Goal: Check status

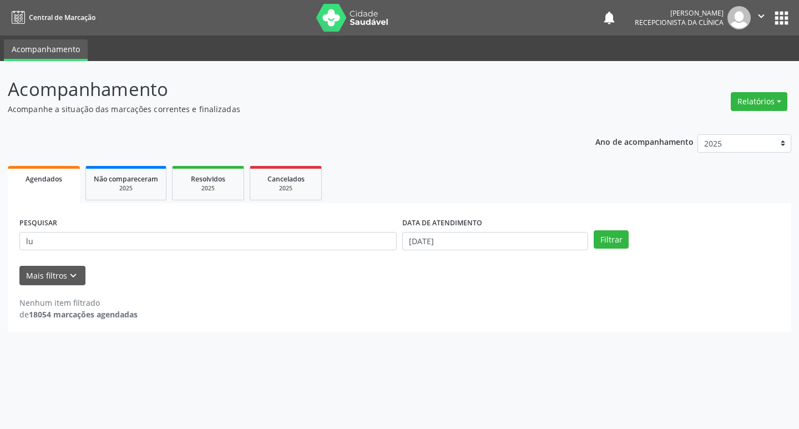
type input "l"
click at [594, 230] on button "Filtrar" at bounding box center [611, 239] width 35 height 19
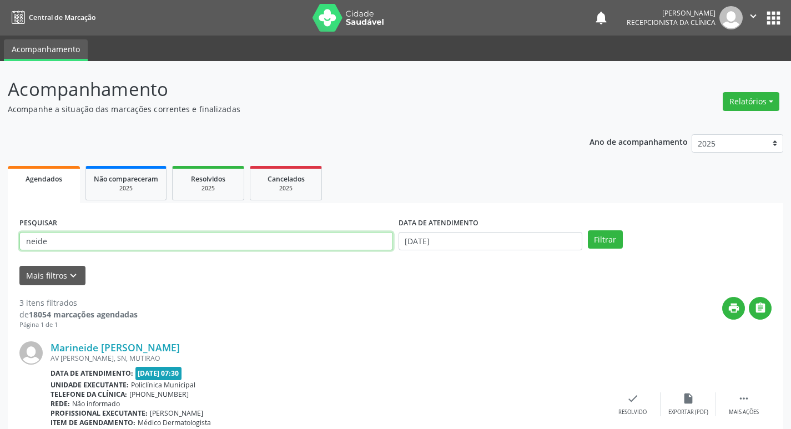
click at [67, 245] on input "neide" at bounding box center [206, 241] width 374 height 19
type input "neide borges"
click at [588, 230] on button "Filtrar" at bounding box center [605, 239] width 35 height 19
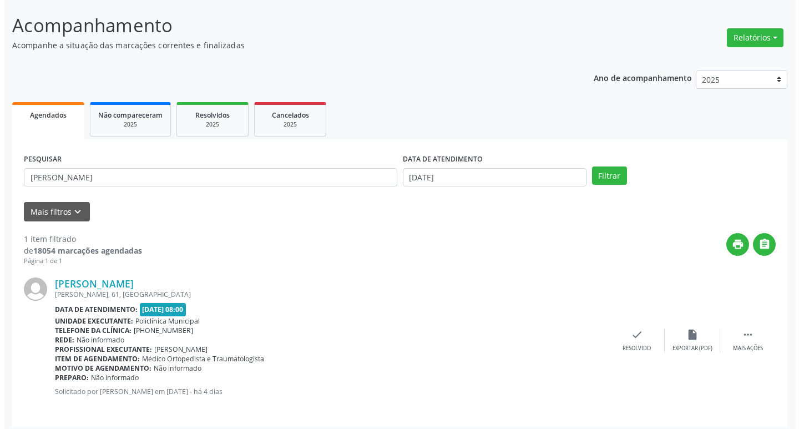
scroll to position [70, 0]
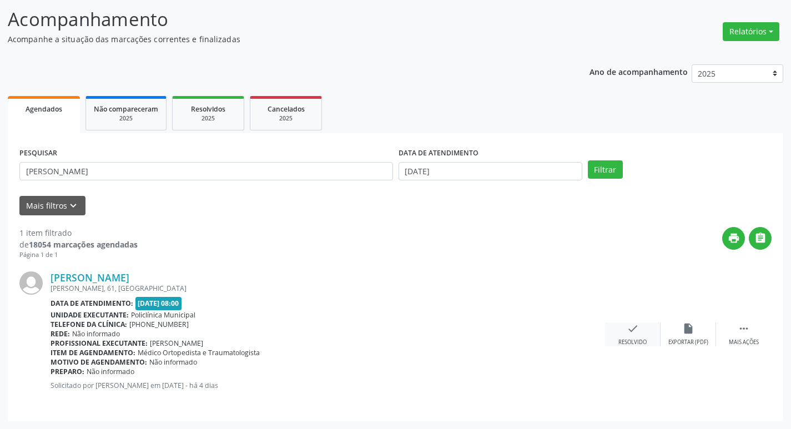
click at [631, 331] on icon "check" at bounding box center [633, 329] width 12 height 12
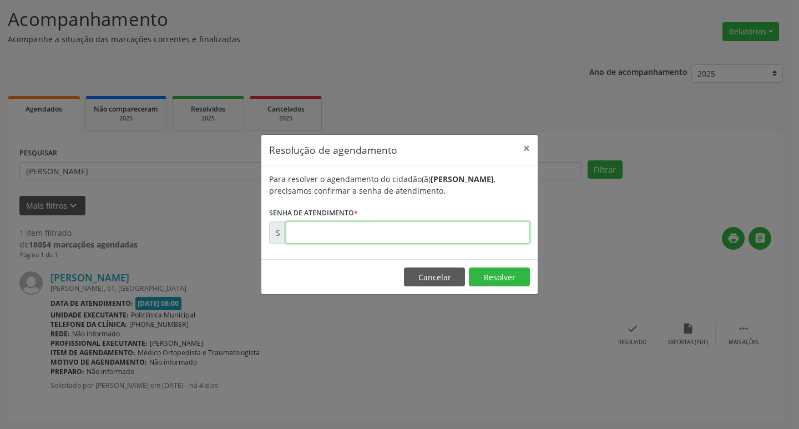
click at [327, 238] on input "text" at bounding box center [408, 233] width 244 height 22
type input "00177516"
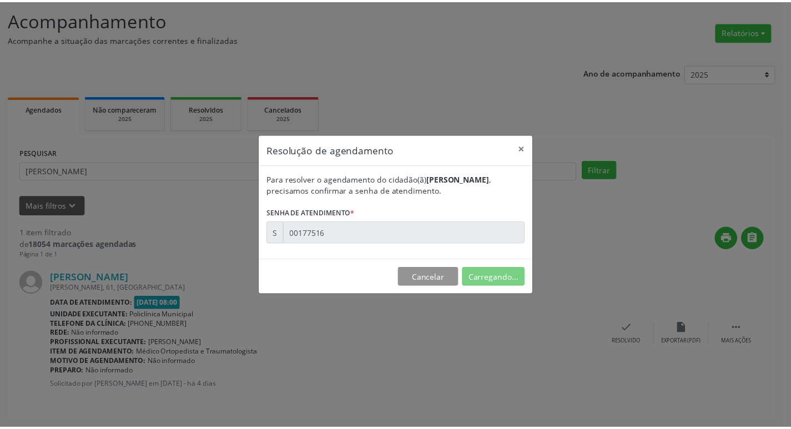
scroll to position [0, 0]
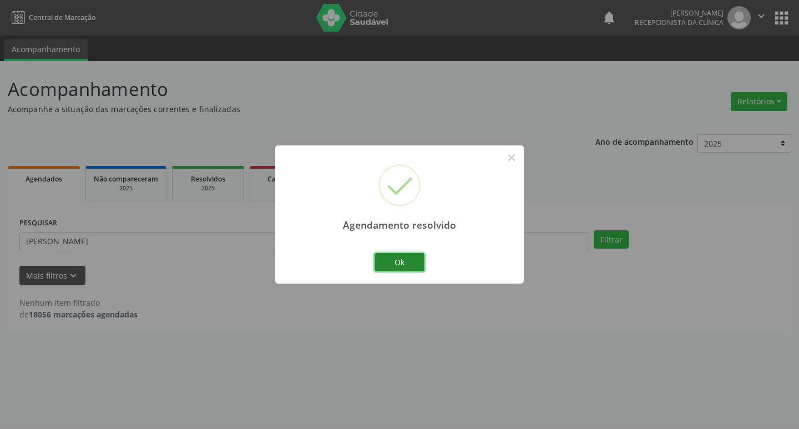
click at [417, 266] on button "Ok" at bounding box center [400, 262] width 50 height 19
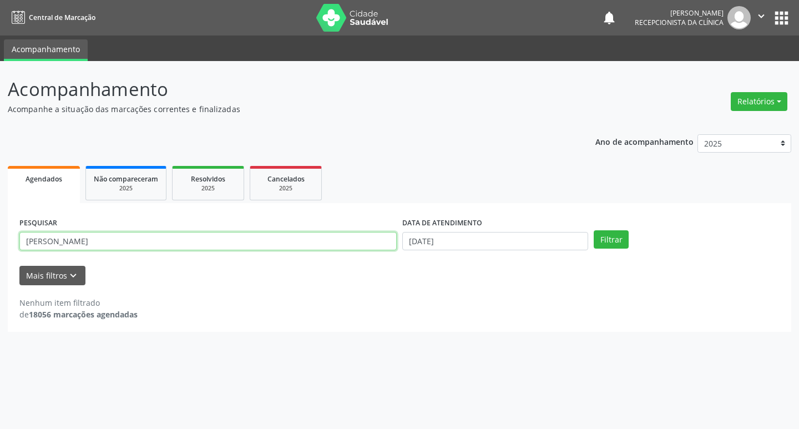
drag, startPoint x: 87, startPoint y: 241, endPoint x: 9, endPoint y: 243, distance: 77.7
click at [9, 243] on div "PESQUISAR neide borges DATA DE ATENDIMENTO 22/09/2025 Filtrar UNIDADE DE REFERÊ…" at bounding box center [400, 267] width 784 height 129
type input "sonia"
click at [594, 230] on button "Filtrar" at bounding box center [611, 239] width 35 height 19
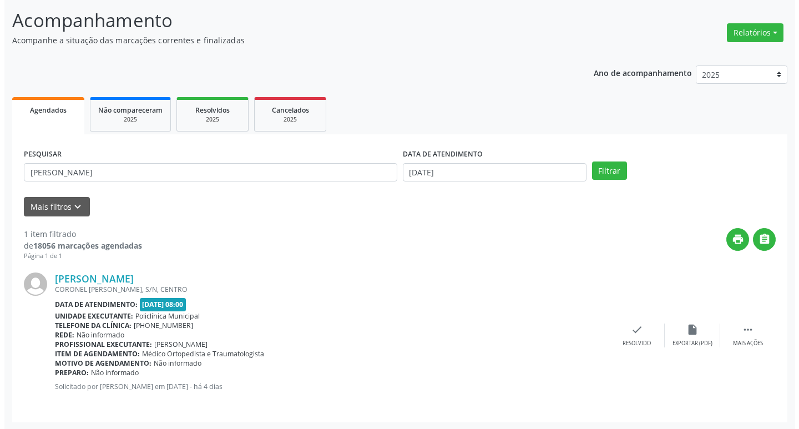
scroll to position [70, 0]
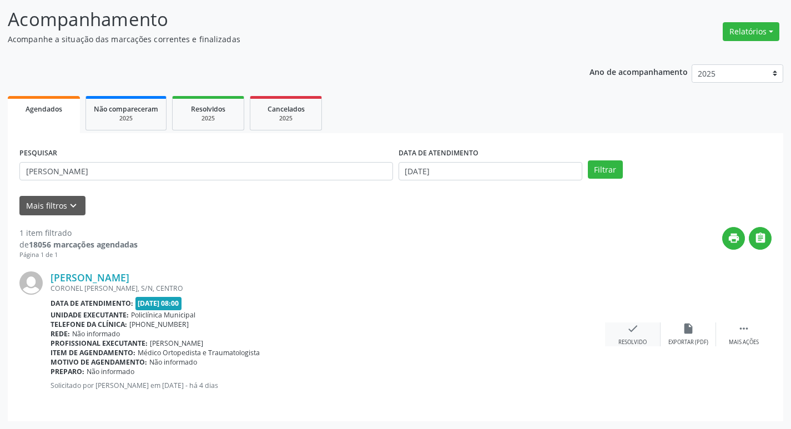
click at [627, 326] on icon "check" at bounding box center [633, 329] width 12 height 12
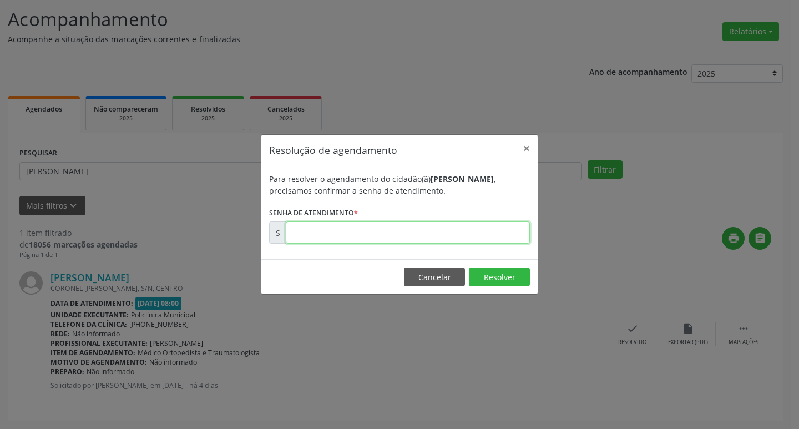
click at [322, 228] on input "text" at bounding box center [408, 233] width 244 height 22
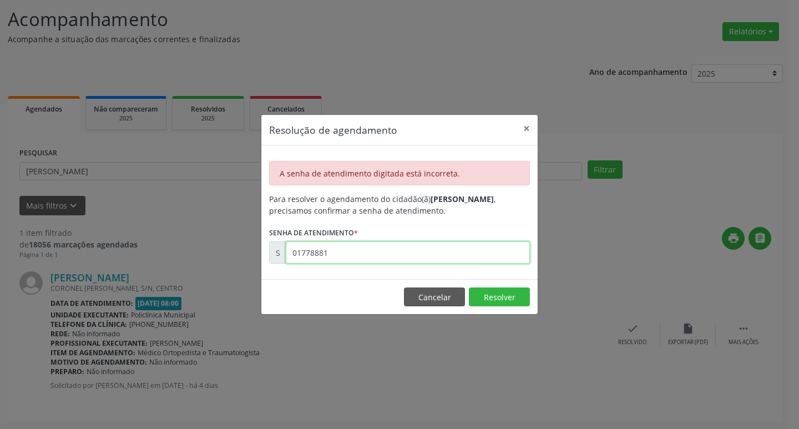
drag, startPoint x: 342, startPoint y: 250, endPoint x: 268, endPoint y: 254, distance: 74.5
click at [274, 255] on div "S 01778881" at bounding box center [399, 253] width 261 height 22
type input "00177881"
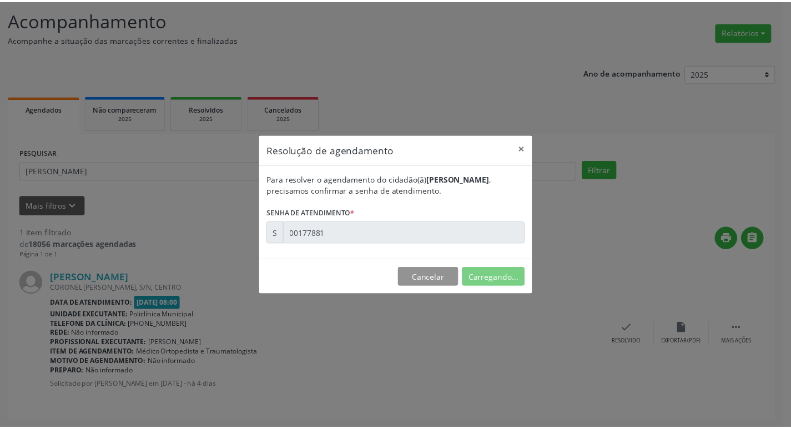
scroll to position [0, 0]
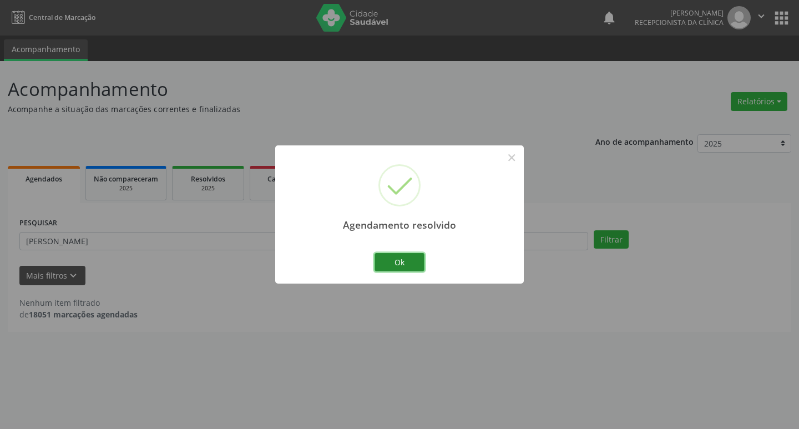
click at [404, 260] on button "Ok" at bounding box center [400, 262] width 50 height 19
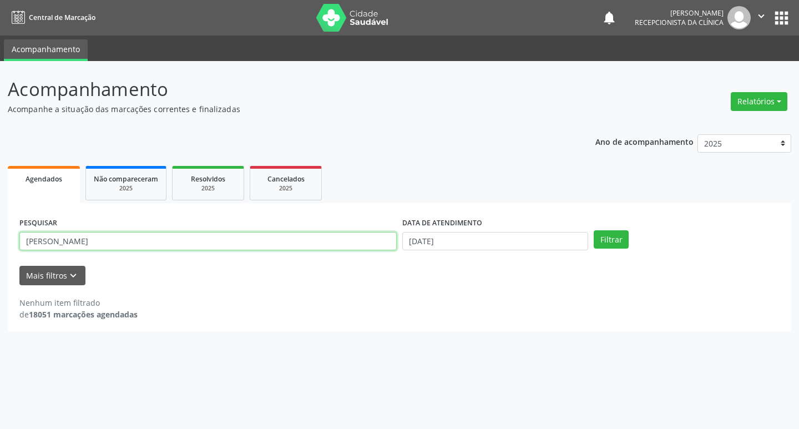
drag, startPoint x: 57, startPoint y: 240, endPoint x: 0, endPoint y: 242, distance: 56.7
click at [0, 242] on div "Acompanhamento Acompanhe a situação das marcações correntes e finalizadas Relat…" at bounding box center [399, 245] width 799 height 368
type input "eliana"
click at [594, 230] on button "Filtrar" at bounding box center [611, 239] width 35 height 19
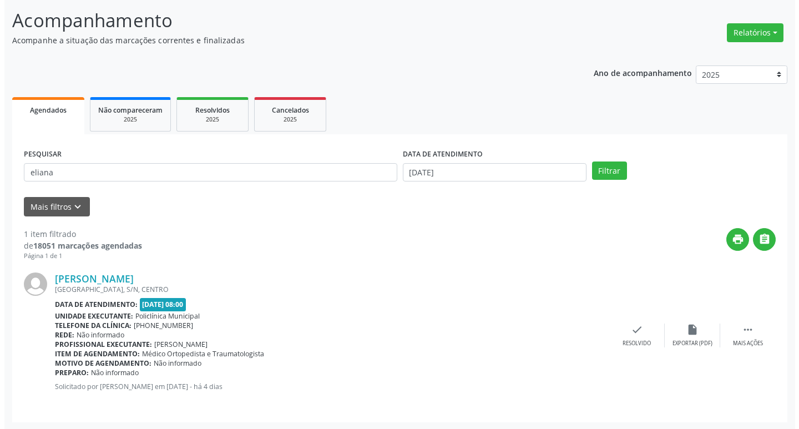
scroll to position [70, 0]
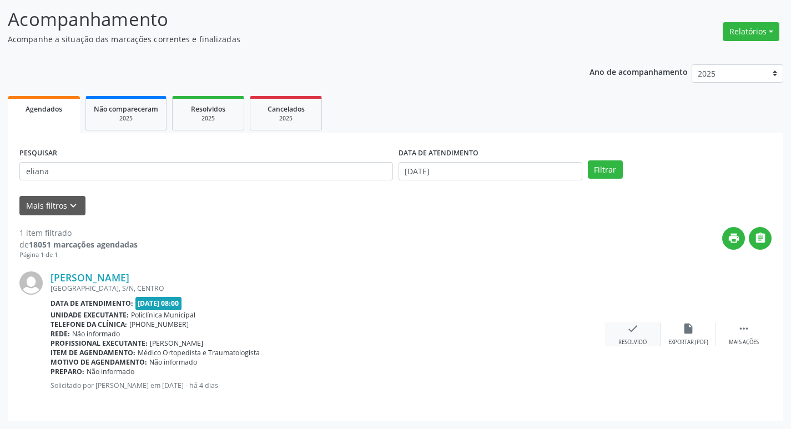
click at [635, 333] on icon "check" at bounding box center [633, 329] width 12 height 12
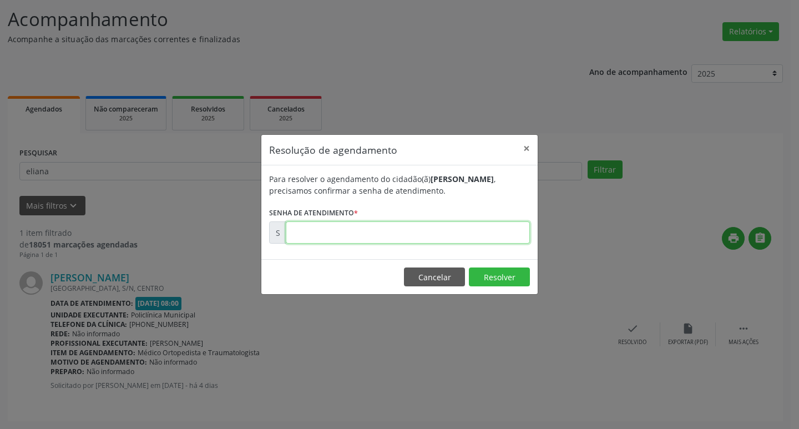
click at [327, 234] on input "text" at bounding box center [408, 233] width 244 height 22
type input "00177483"
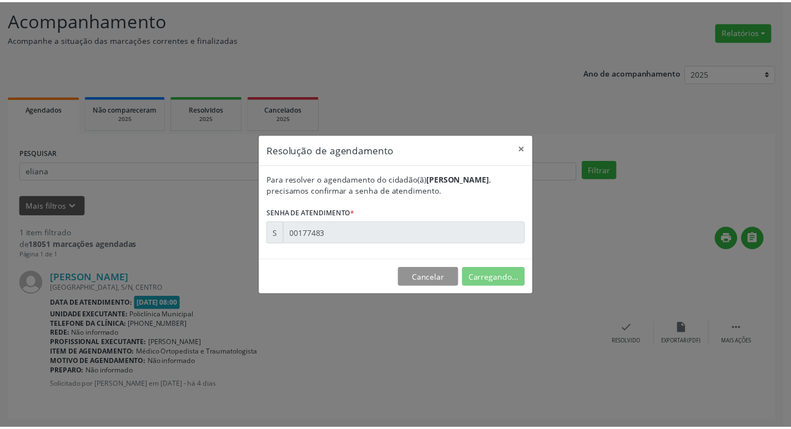
scroll to position [0, 0]
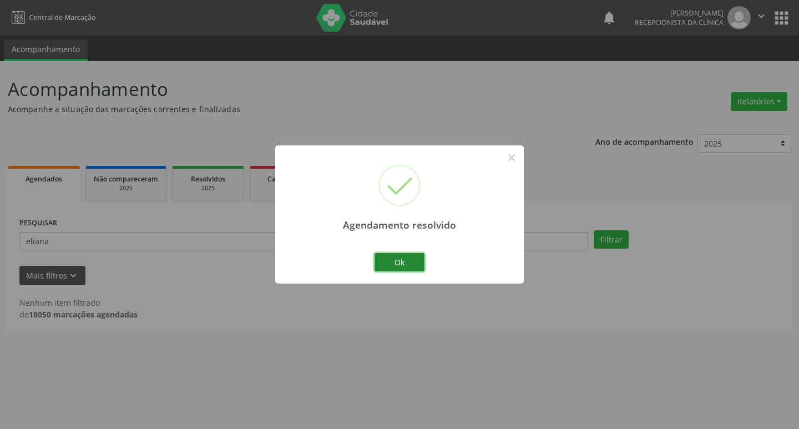
click at [415, 265] on button "Ok" at bounding box center [400, 262] width 50 height 19
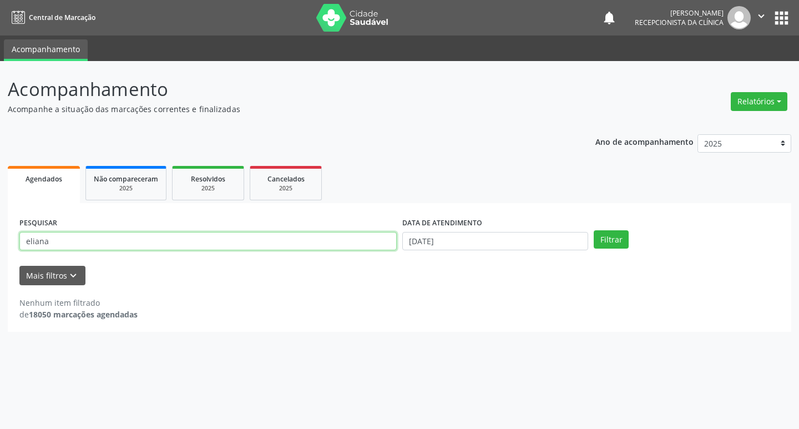
drag, startPoint x: 54, startPoint y: 242, endPoint x: 0, endPoint y: 242, distance: 53.9
click at [0, 242] on div "Acompanhamento Acompanhe a situação das marcações correntes e finalizadas Relat…" at bounding box center [399, 245] width 799 height 368
type input "helio"
click at [594, 230] on button "Filtrar" at bounding box center [611, 239] width 35 height 19
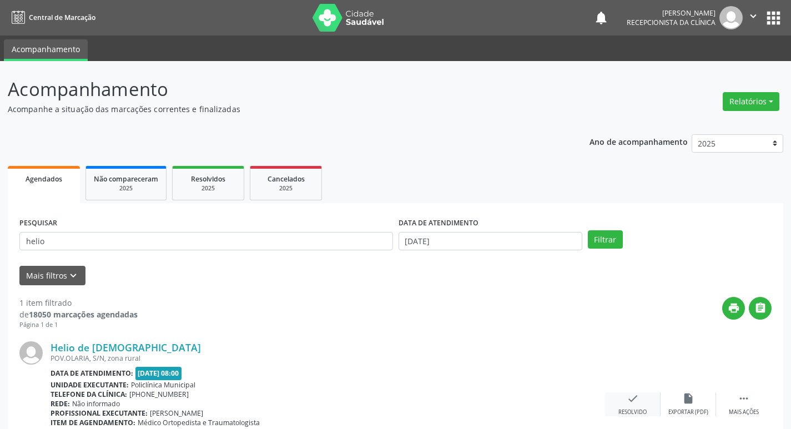
click at [636, 400] on icon "check" at bounding box center [633, 399] width 12 height 12
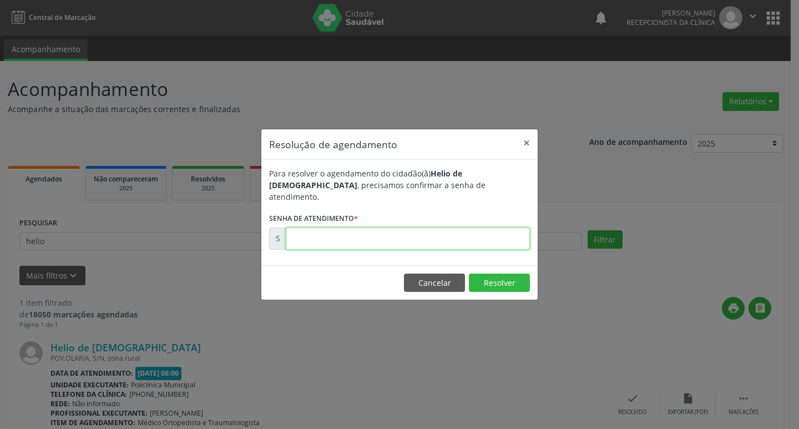
click at [313, 232] on input "text" at bounding box center [408, 239] width 244 height 22
type input "00177503"
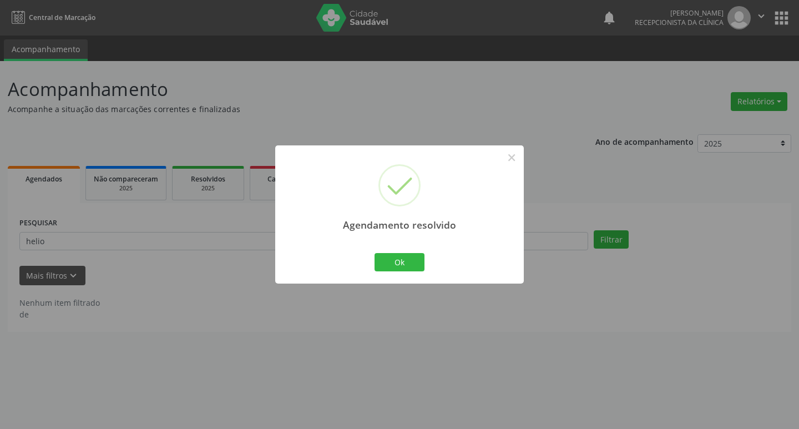
click at [391, 273] on div "Ok Cancel" at bounding box center [400, 261] width 55 height 23
drag, startPoint x: 408, startPoint y: 250, endPoint x: 409, endPoint y: 264, distance: 13.9
click at [409, 257] on div "Ok Cancel" at bounding box center [400, 261] width 55 height 23
click at [410, 269] on button "Ok" at bounding box center [400, 262] width 50 height 19
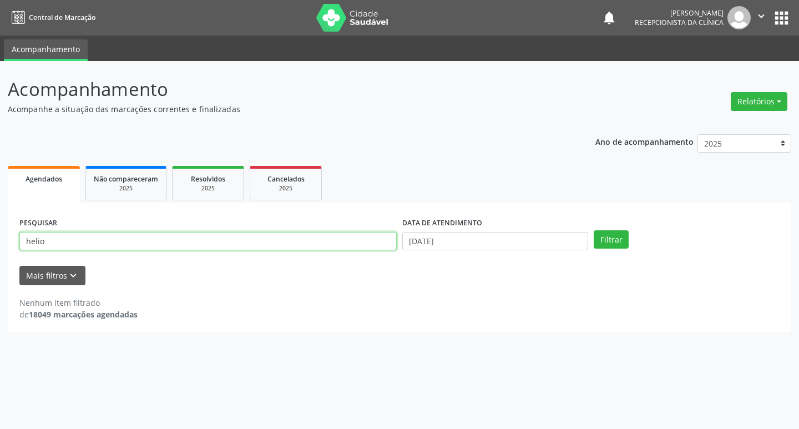
drag, startPoint x: 48, startPoint y: 243, endPoint x: 0, endPoint y: 254, distance: 49.7
click at [0, 254] on div "Acompanhamento Acompanhe a situação das marcações correntes e finalizadas Relat…" at bounding box center [399, 245] width 799 height 368
type input "catia"
click at [594, 230] on button "Filtrar" at bounding box center [611, 239] width 35 height 19
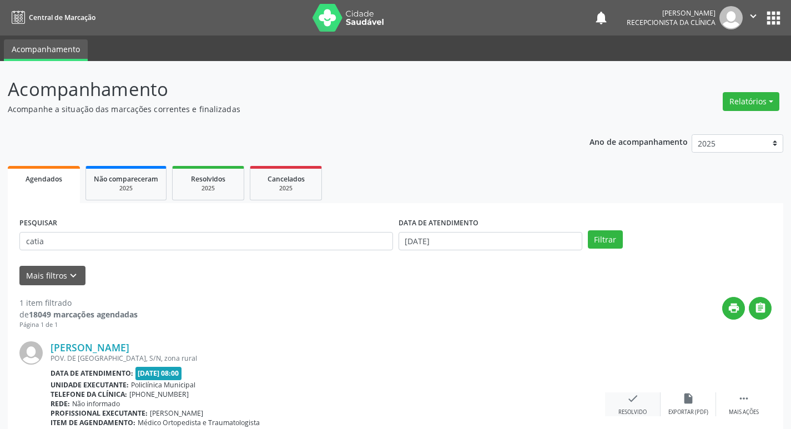
click at [630, 399] on icon "check" at bounding box center [633, 399] width 12 height 12
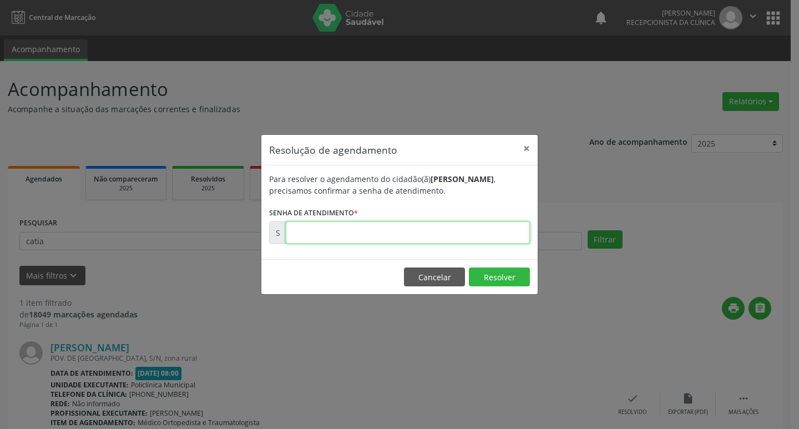
click at [313, 230] on input "text" at bounding box center [408, 233] width 244 height 22
type input "00177482"
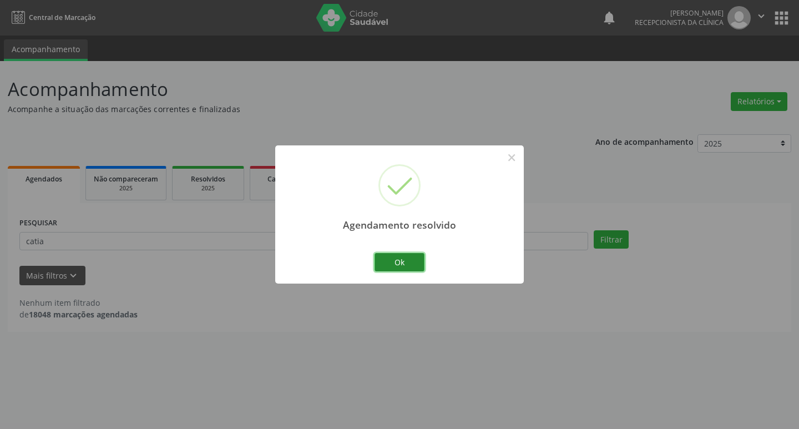
click at [398, 259] on button "Ok" at bounding box center [400, 262] width 50 height 19
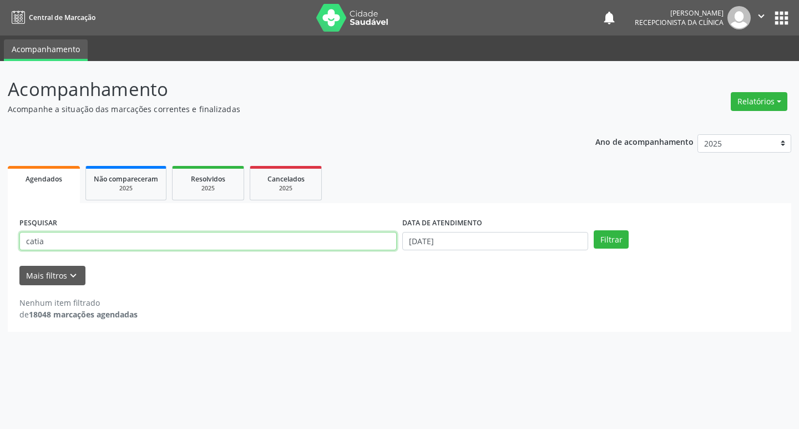
drag, startPoint x: 44, startPoint y: 240, endPoint x: 0, endPoint y: 240, distance: 44.4
click at [0, 240] on div "Acompanhamento Acompanhe a situação das marcações correntes e finalizadas Relat…" at bounding box center [399, 245] width 799 height 368
type input "claudio"
click at [594, 230] on button "Filtrar" at bounding box center [611, 239] width 35 height 19
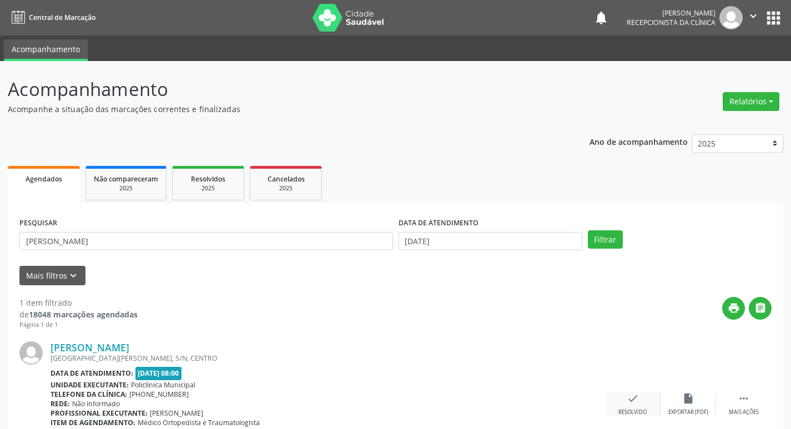
click at [637, 398] on icon "check" at bounding box center [633, 399] width 12 height 12
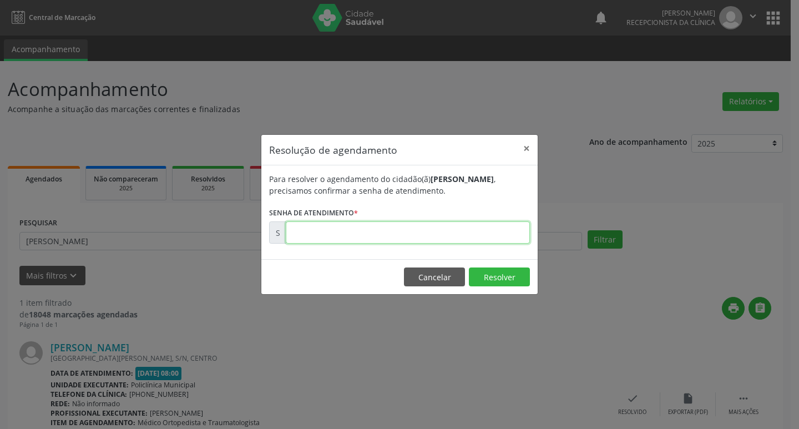
click at [310, 235] on input "text" at bounding box center [408, 233] width 244 height 22
type input "00177837"
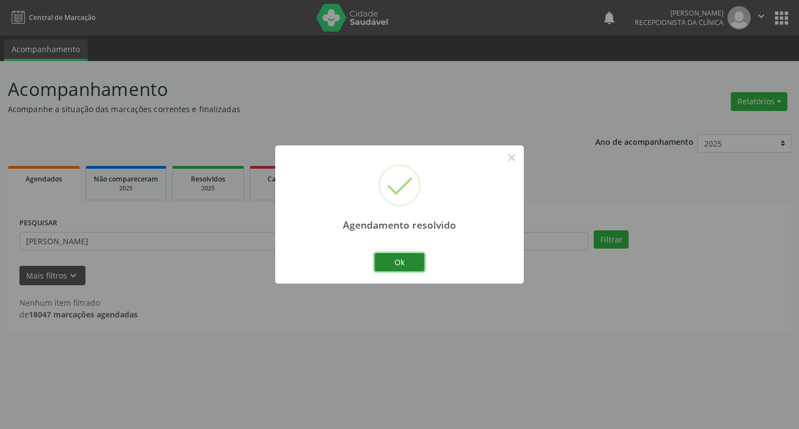
click at [404, 259] on button "Ok" at bounding box center [400, 262] width 50 height 19
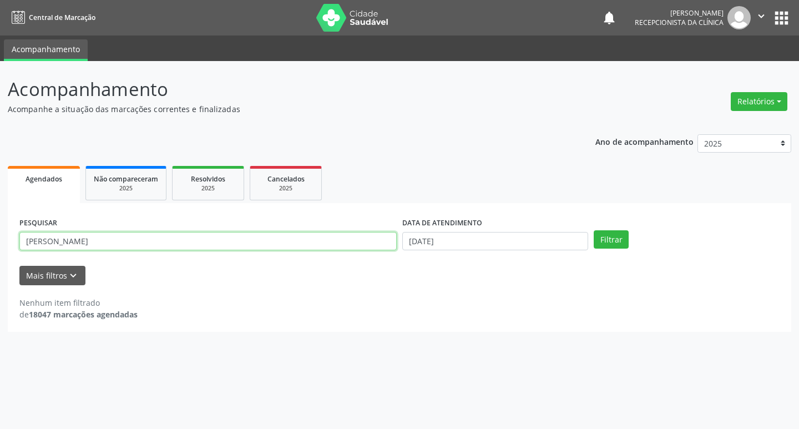
drag, startPoint x: 58, startPoint y: 244, endPoint x: 4, endPoint y: 259, distance: 55.2
click at [0, 258] on div "Acompanhamento Acompanhe a situação das marcações correntes e finalizadas Relat…" at bounding box center [399, 245] width 799 height 368
type input "lucilene"
click at [594, 230] on button "Filtrar" at bounding box center [611, 239] width 35 height 19
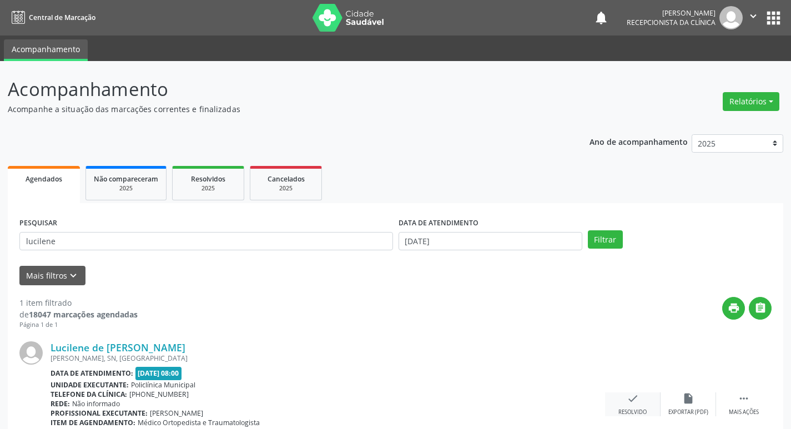
click at [628, 403] on icon "check" at bounding box center [633, 399] width 12 height 12
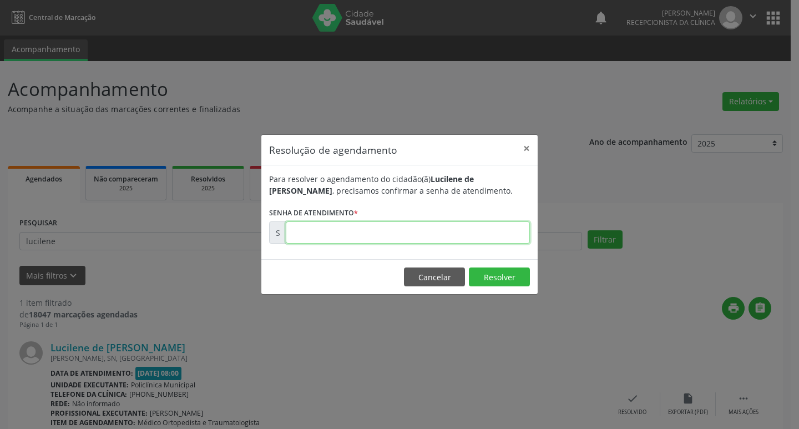
click at [316, 231] on input "text" at bounding box center [408, 233] width 244 height 22
type input "00177493"
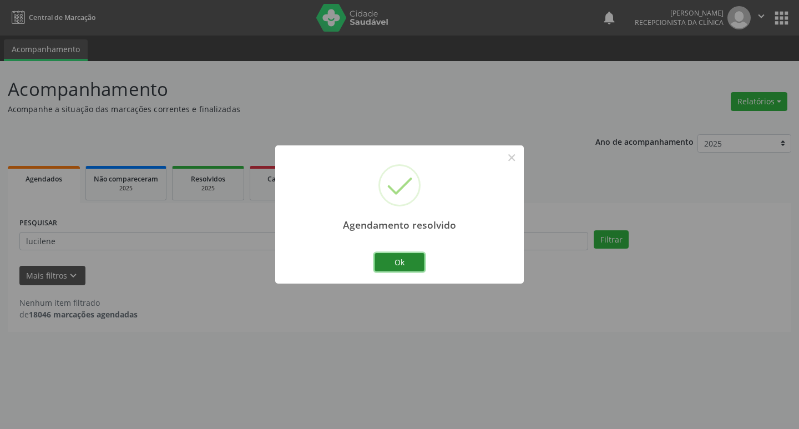
click at [399, 258] on button "Ok" at bounding box center [400, 262] width 50 height 19
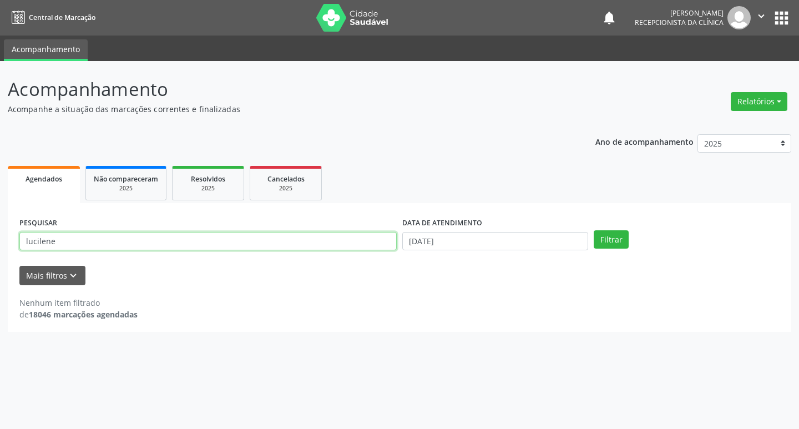
drag, startPoint x: 54, startPoint y: 239, endPoint x: 0, endPoint y: 230, distance: 54.6
click at [0, 230] on div "Acompanhamento Acompanhe a situação das marcações correntes e finalizadas Relat…" at bounding box center [399, 245] width 799 height 368
type input "lucas"
click at [594, 230] on button "Filtrar" at bounding box center [611, 239] width 35 height 19
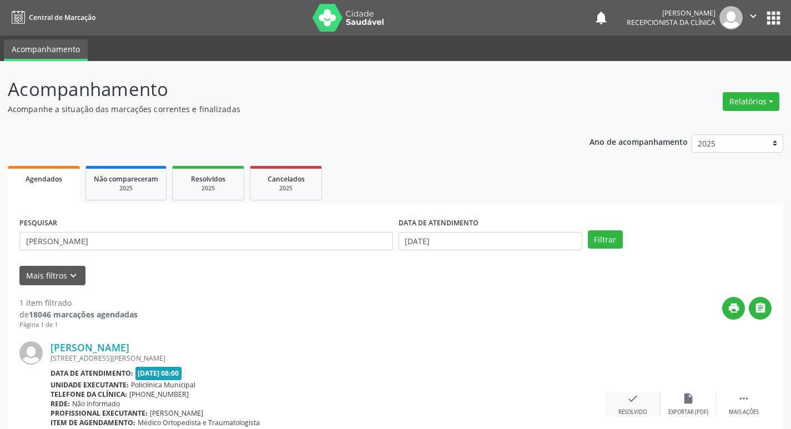
click at [635, 395] on icon "check" at bounding box center [633, 399] width 12 height 12
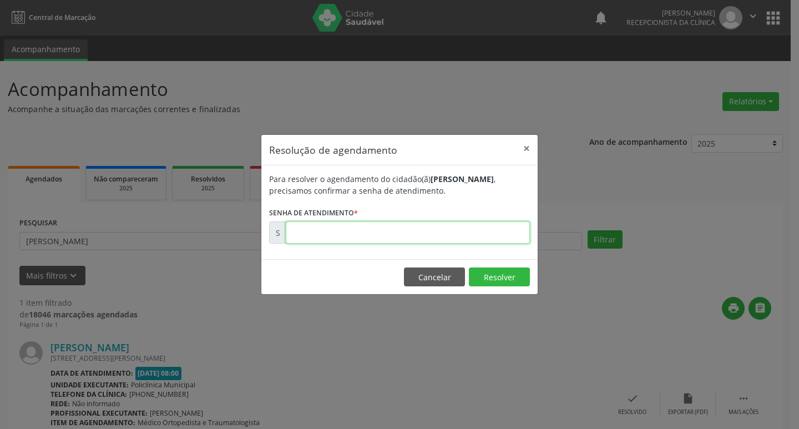
click at [324, 228] on input "text" at bounding box center [408, 233] width 244 height 22
type input "00177497"
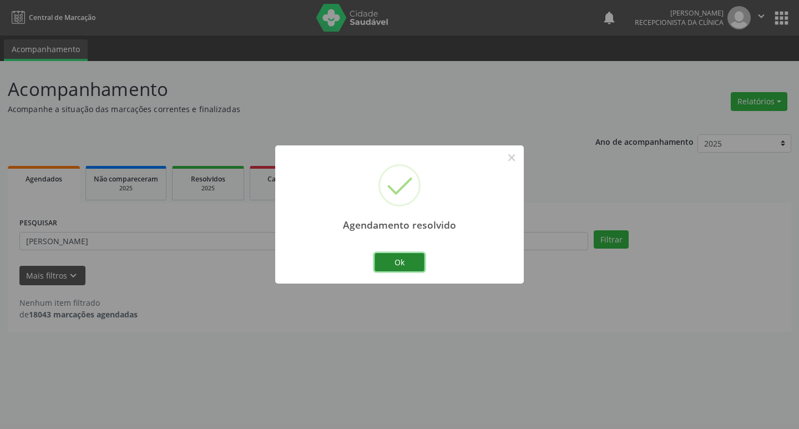
click at [412, 256] on button "Ok" at bounding box center [400, 262] width 50 height 19
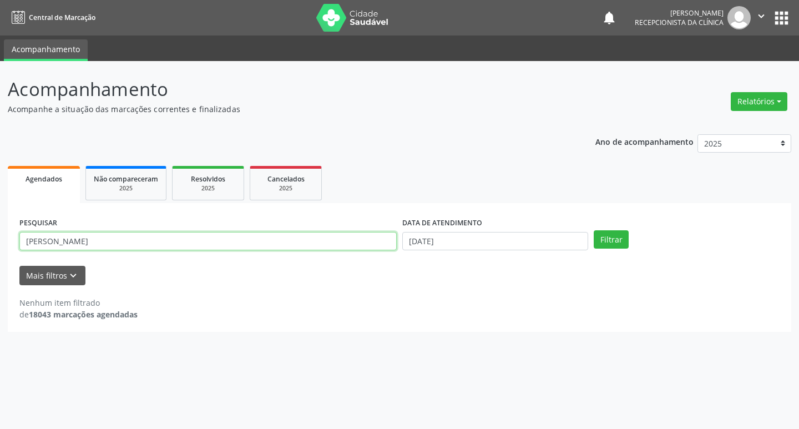
drag, startPoint x: 46, startPoint y: 242, endPoint x: 0, endPoint y: 240, distance: 45.6
click at [0, 240] on div "Acompanhamento Acompanhe a situação das marcações correntes e finalizadas Relat…" at bounding box center [399, 245] width 799 height 368
click at [594, 230] on button "Filtrar" at bounding box center [611, 239] width 35 height 19
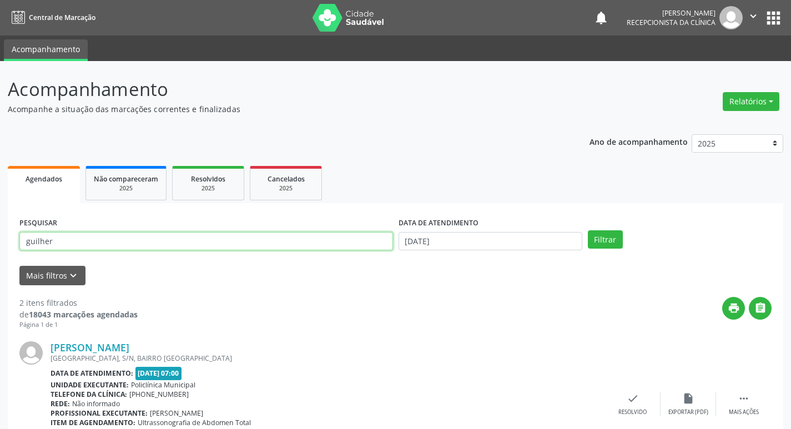
click at [63, 246] on input "guilher" at bounding box center [206, 241] width 374 height 19
click at [99, 247] on input "guilherme" at bounding box center [206, 241] width 374 height 19
type input "guilherme de jesu"
click at [588, 230] on button "Filtrar" at bounding box center [605, 239] width 35 height 19
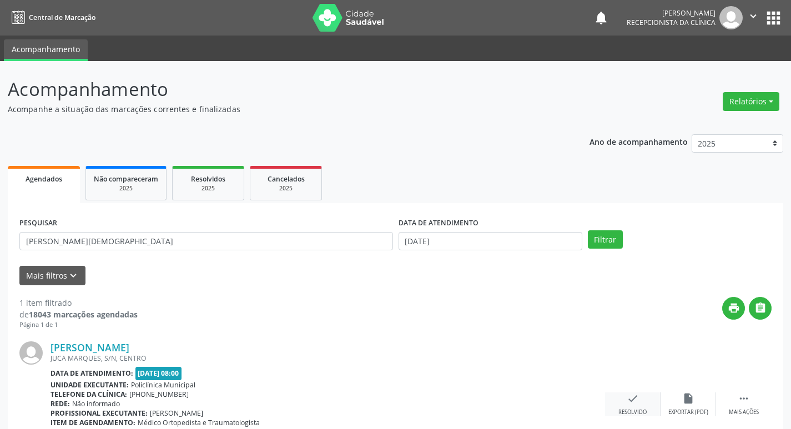
click at [633, 400] on icon "check" at bounding box center [633, 399] width 12 height 12
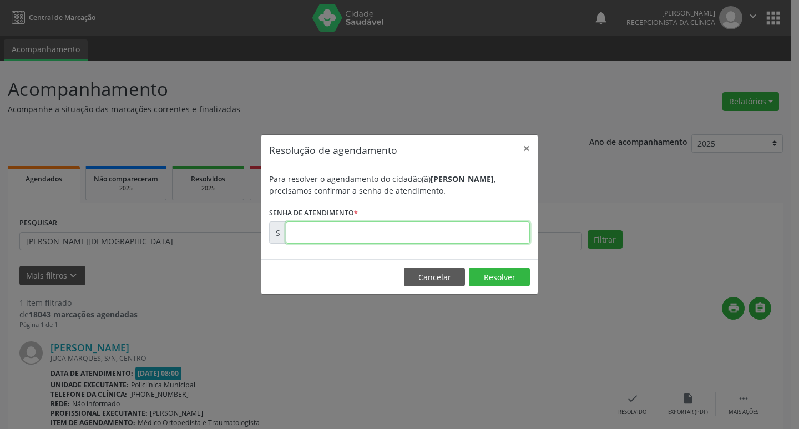
click at [363, 236] on input "text" at bounding box center [408, 233] width 244 height 22
type input "00178008"
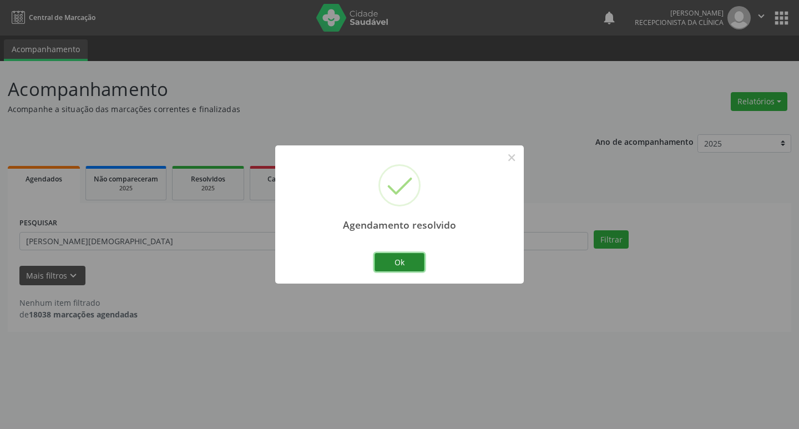
click at [411, 260] on button "Ok" at bounding box center [400, 262] width 50 height 19
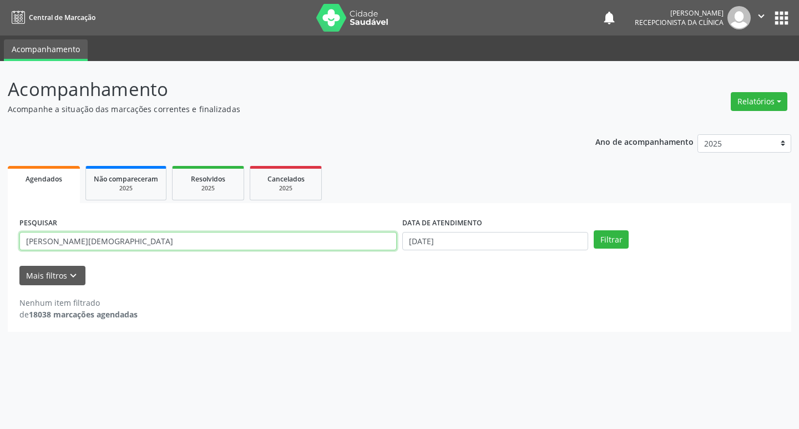
drag, startPoint x: 94, startPoint y: 242, endPoint x: 0, endPoint y: 234, distance: 94.2
click at [0, 234] on div "Acompanhamento Acompanhe a situação das marcações correntes e finalizadas Relat…" at bounding box center [399, 245] width 799 height 368
type input "edileuza"
click at [594, 230] on button "Filtrar" at bounding box center [611, 239] width 35 height 19
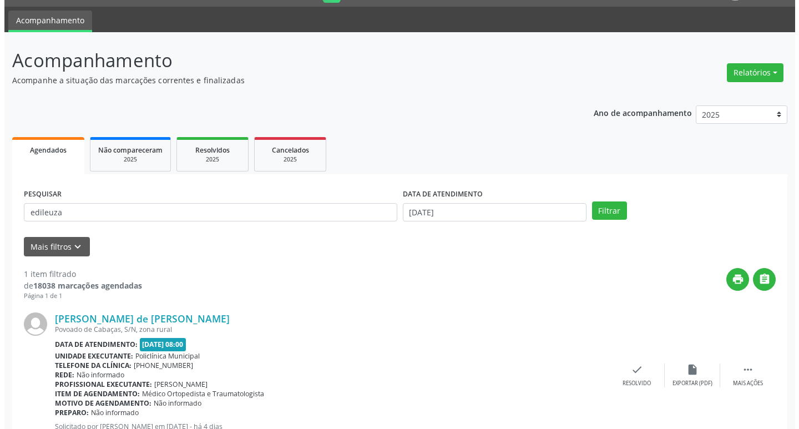
scroll to position [56, 0]
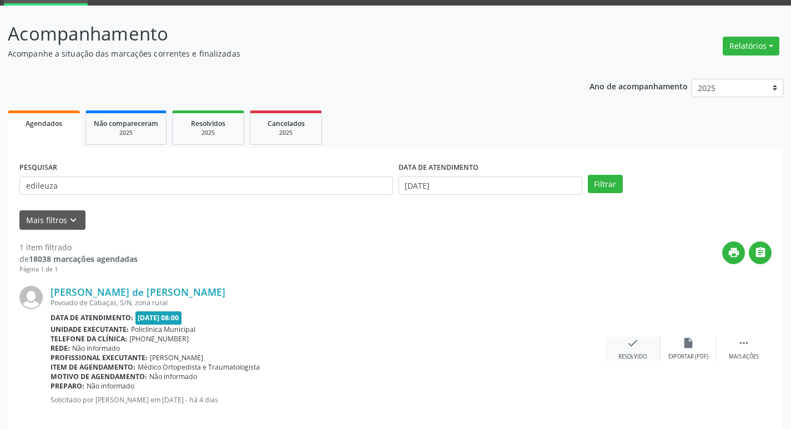
click at [627, 344] on icon "check" at bounding box center [633, 343] width 12 height 12
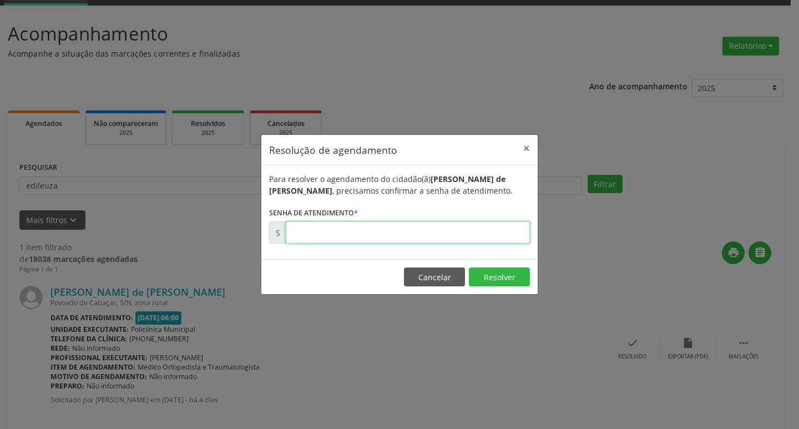
click at [301, 237] on input "text" at bounding box center [408, 233] width 244 height 22
type input "00177459"
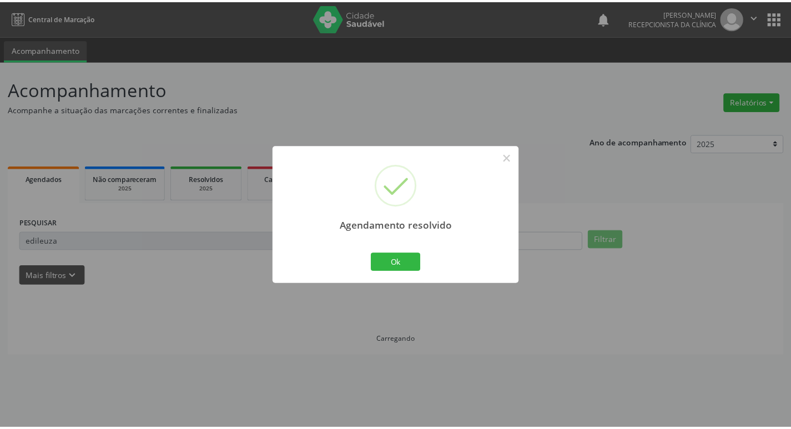
scroll to position [0, 0]
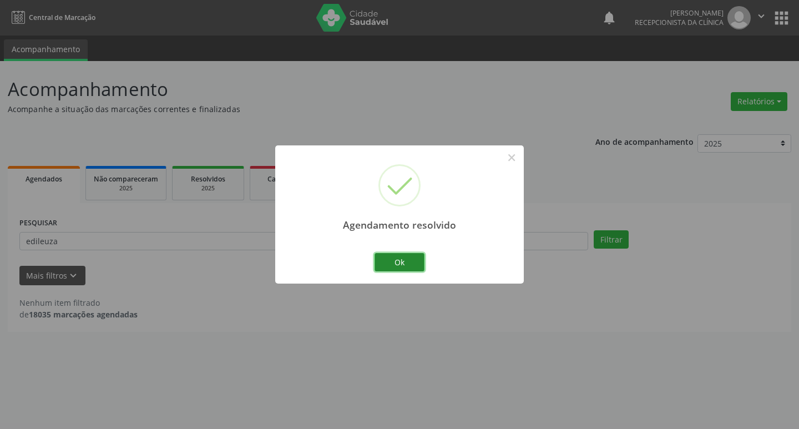
click at [405, 264] on button "Ok" at bounding box center [400, 262] width 50 height 19
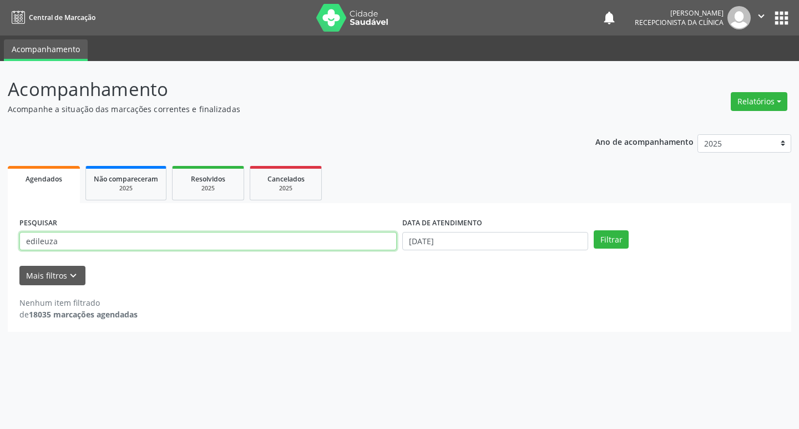
drag, startPoint x: 56, startPoint y: 239, endPoint x: 0, endPoint y: 255, distance: 57.7
click at [0, 255] on div "Acompanhamento Acompanhe a situação das marcações correntes e finalizadas Relat…" at bounding box center [399, 245] width 799 height 368
type input "maria c"
click at [594, 230] on button "Filtrar" at bounding box center [611, 239] width 35 height 19
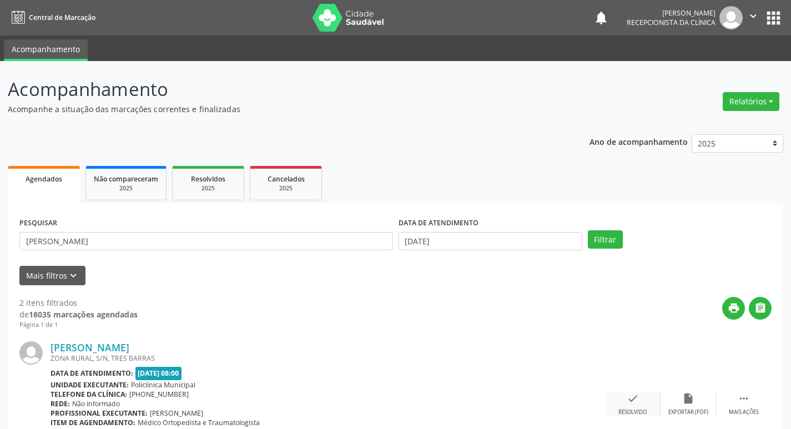
click at [636, 399] on icon "check" at bounding box center [633, 399] width 12 height 12
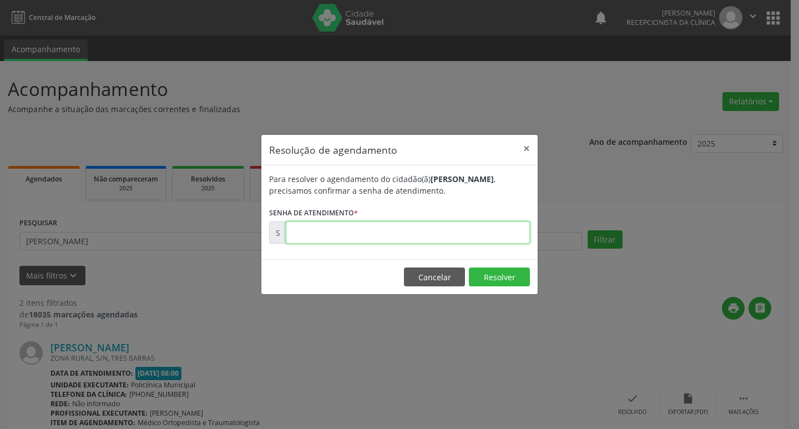
click at [302, 235] on input "text" at bounding box center [408, 233] width 244 height 22
type input "00177555"
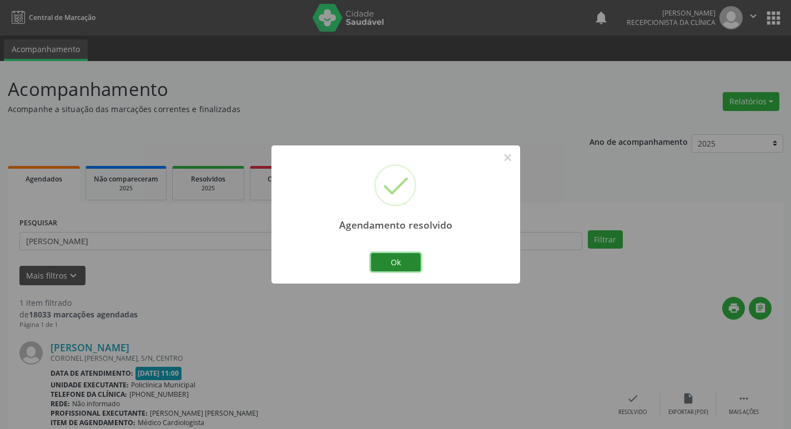
click at [395, 261] on button "Ok" at bounding box center [396, 262] width 50 height 19
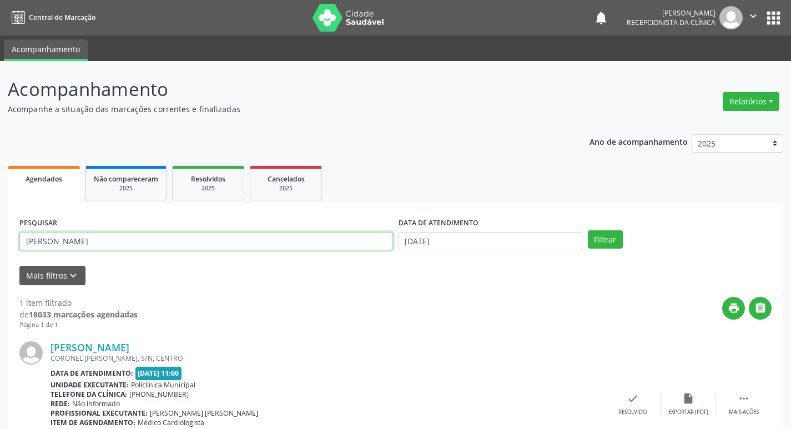
drag, startPoint x: 55, startPoint y: 241, endPoint x: 0, endPoint y: 252, distance: 56.0
click at [0, 252] on div "Acompanhamento Acompanhe a situação das marcações correntes e finalizadas Relat…" at bounding box center [395, 280] width 791 height 438
click at [588, 230] on button "Filtrar" at bounding box center [605, 239] width 35 height 19
click at [77, 245] on input "marineide" at bounding box center [206, 241] width 374 height 19
type input "marineide da silva"
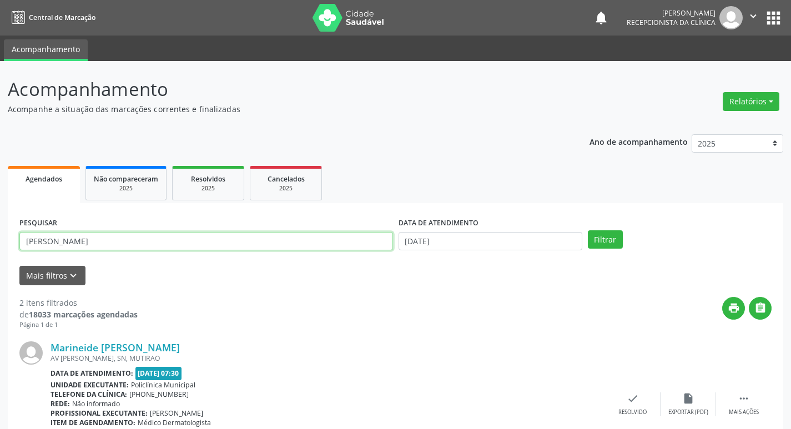
click at [588, 230] on button "Filtrar" at bounding box center [605, 239] width 35 height 19
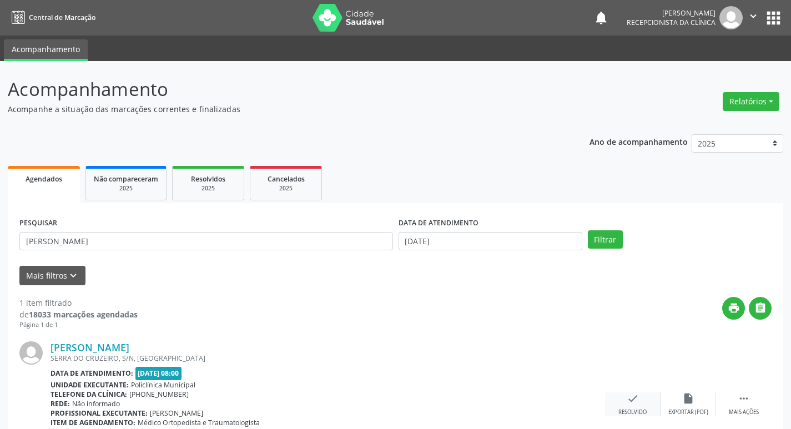
click at [632, 401] on icon "check" at bounding box center [633, 399] width 12 height 12
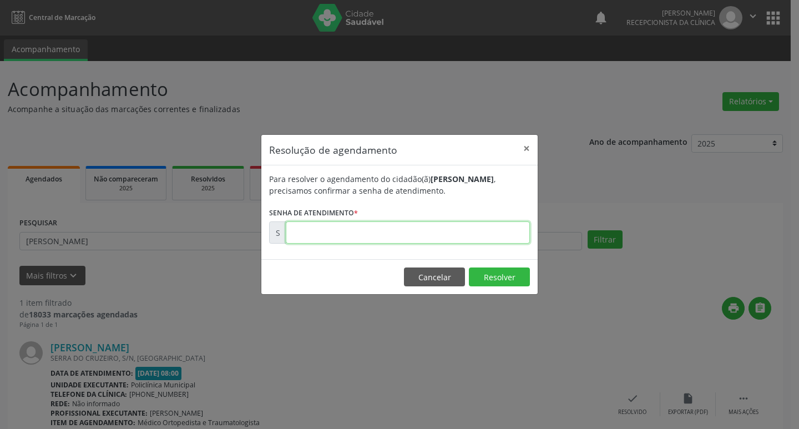
click at [335, 235] on input "text" at bounding box center [408, 233] width 244 height 22
type input "00177484"
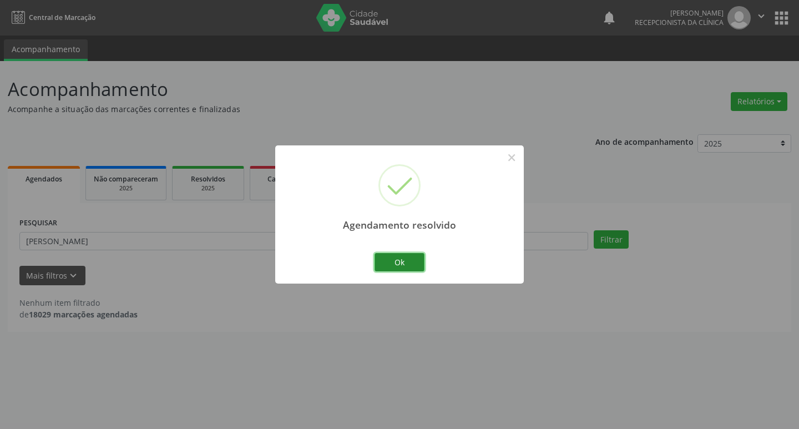
click at [405, 266] on button "Ok" at bounding box center [400, 262] width 50 height 19
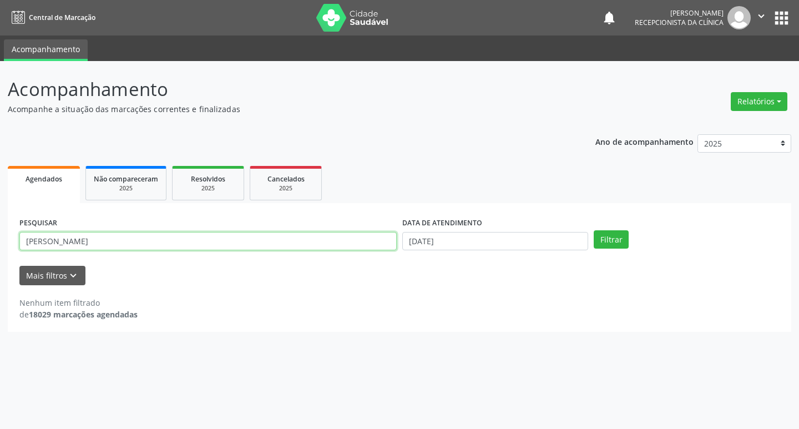
drag, startPoint x: 96, startPoint y: 243, endPoint x: 0, endPoint y: 248, distance: 96.2
click at [0, 248] on div "Acompanhamento Acompanhe a situação das marcações correntes e finalizadas Relat…" at bounding box center [399, 245] width 799 height 368
click at [594, 230] on button "Filtrar" at bounding box center [611, 239] width 35 height 19
click at [56, 235] on input "diego" at bounding box center [208, 241] width 378 height 19
type input "diogo"
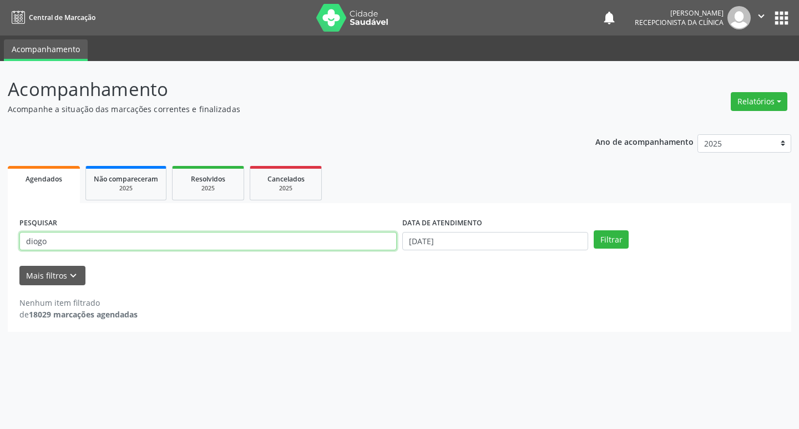
click at [594, 230] on button "Filtrar" at bounding box center [611, 239] width 35 height 19
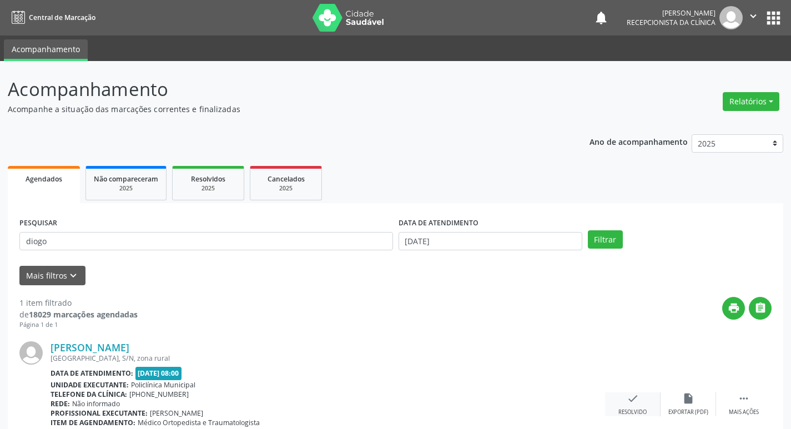
click at [631, 395] on icon "check" at bounding box center [633, 399] width 12 height 12
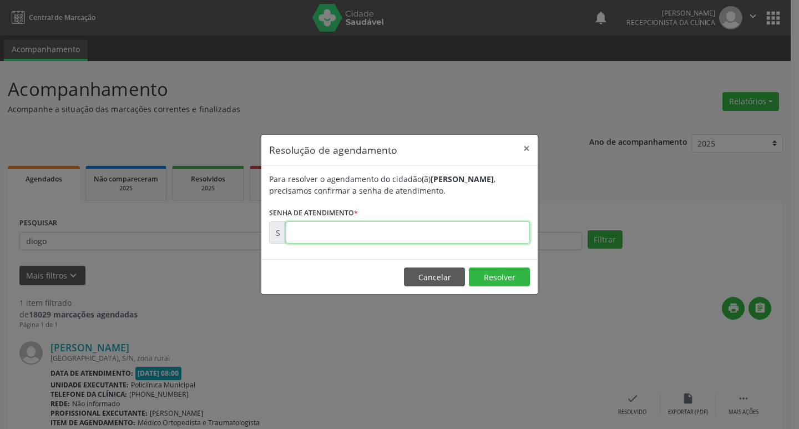
click at [347, 235] on input "text" at bounding box center [408, 233] width 244 height 22
type input "00177471"
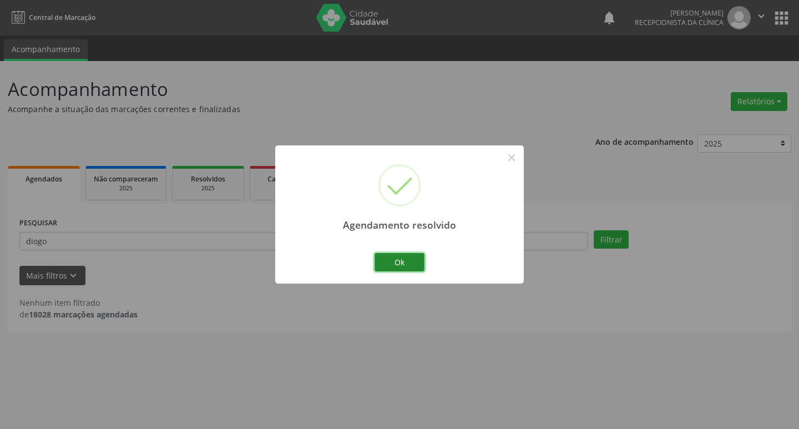
click at [409, 263] on button "Ok" at bounding box center [400, 262] width 50 height 19
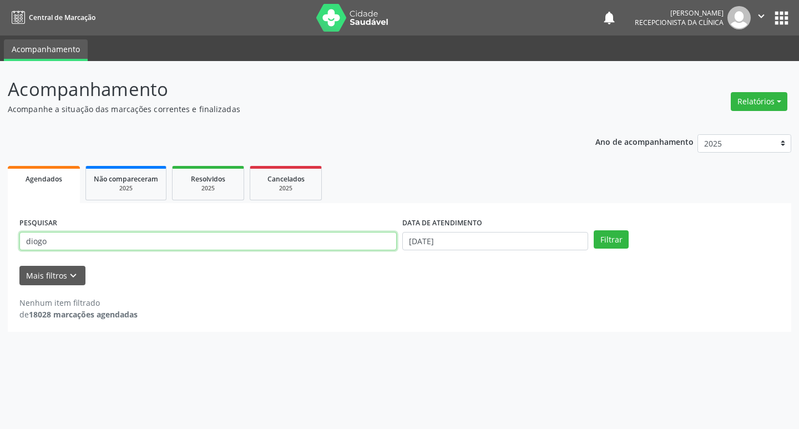
drag, startPoint x: 51, startPoint y: 240, endPoint x: 0, endPoint y: 238, distance: 50.6
click at [0, 238] on div "Acompanhamento Acompanhe a situação das marcações correntes e finalizadas Relat…" at bounding box center [399, 245] width 799 height 368
click at [594, 230] on button "Filtrar" at bounding box center [611, 239] width 35 height 19
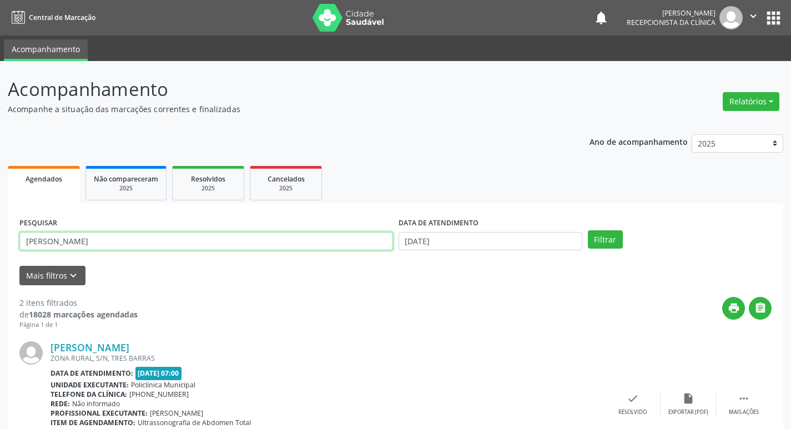
click at [66, 241] on input "maria he" at bounding box center [206, 241] width 374 height 19
type input "maria heloina"
click at [588, 230] on button "Filtrar" at bounding box center [605, 239] width 35 height 19
click at [628, 398] on icon "check" at bounding box center [633, 399] width 12 height 12
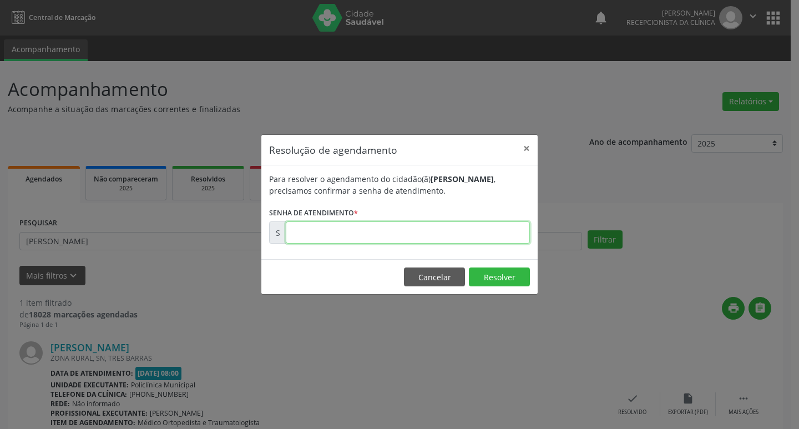
click at [299, 239] on input "text" at bounding box center [408, 233] width 244 height 22
type input "00177504"
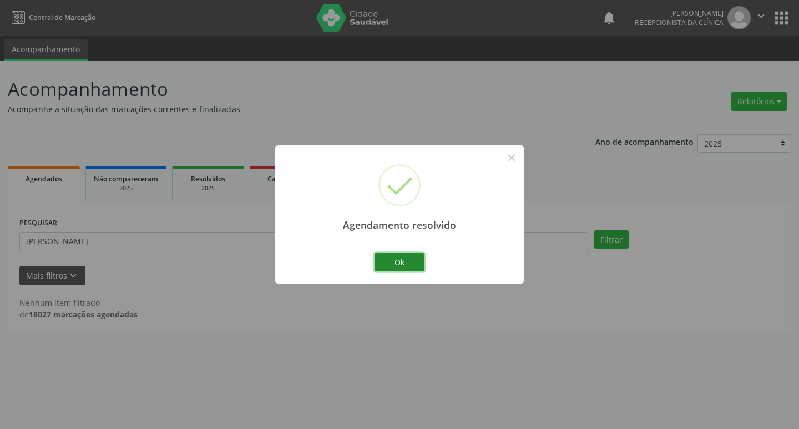
click at [394, 265] on button "Ok" at bounding box center [400, 262] width 50 height 19
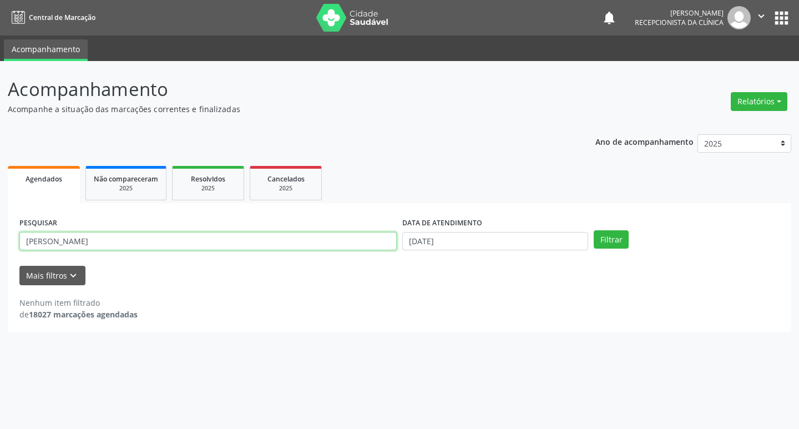
drag, startPoint x: 82, startPoint y: 238, endPoint x: 0, endPoint y: 247, distance: 82.1
click at [0, 247] on div "Acompanhamento Acompanhe a situação das marcações correntes e finalizadas Relat…" at bounding box center [399, 245] width 799 height 368
type input "antonio"
click at [594, 230] on button "Filtrar" at bounding box center [611, 239] width 35 height 19
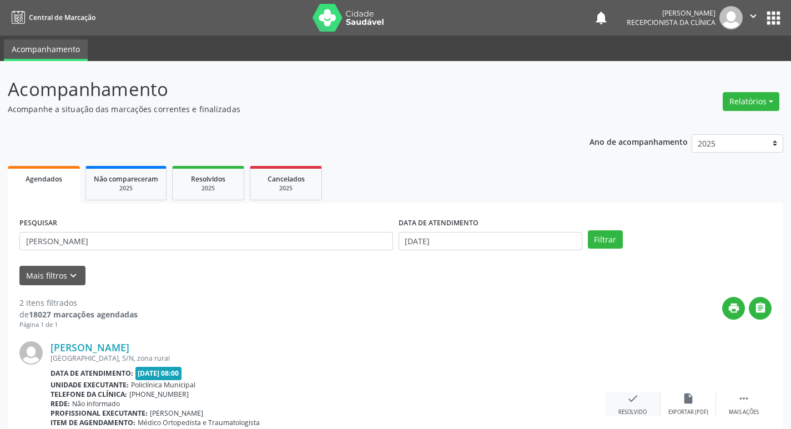
click at [632, 400] on icon "check" at bounding box center [633, 399] width 12 height 12
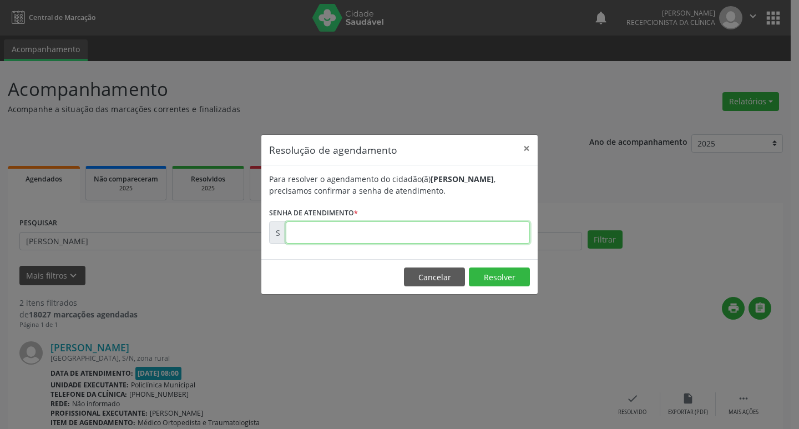
click at [309, 232] on input "text" at bounding box center [408, 233] width 244 height 22
type input "00177494"
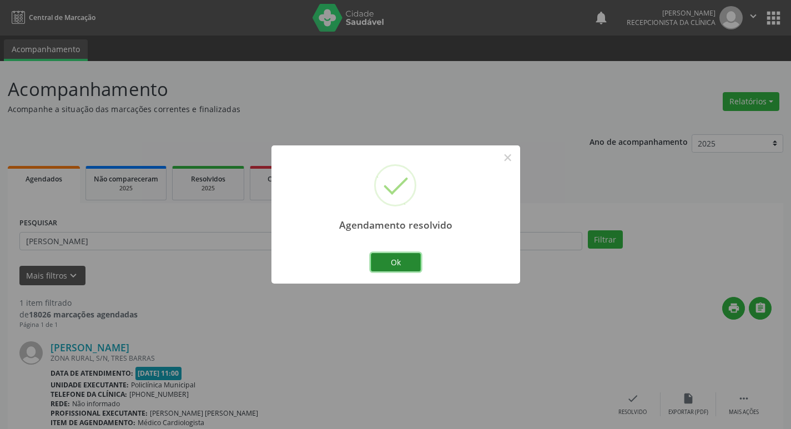
click at [411, 262] on button "Ok" at bounding box center [396, 262] width 50 height 19
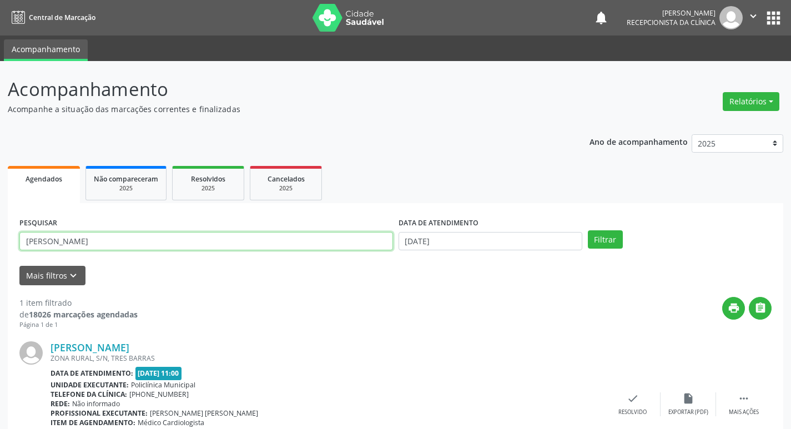
drag, startPoint x: 63, startPoint y: 239, endPoint x: 0, endPoint y: 244, distance: 62.9
click at [0, 244] on div "Acompanhamento Acompanhe a situação das marcações correntes e finalizadas Relat…" at bounding box center [395, 280] width 791 height 438
type input "hadassa"
click at [588, 230] on button "Filtrar" at bounding box center [605, 239] width 35 height 19
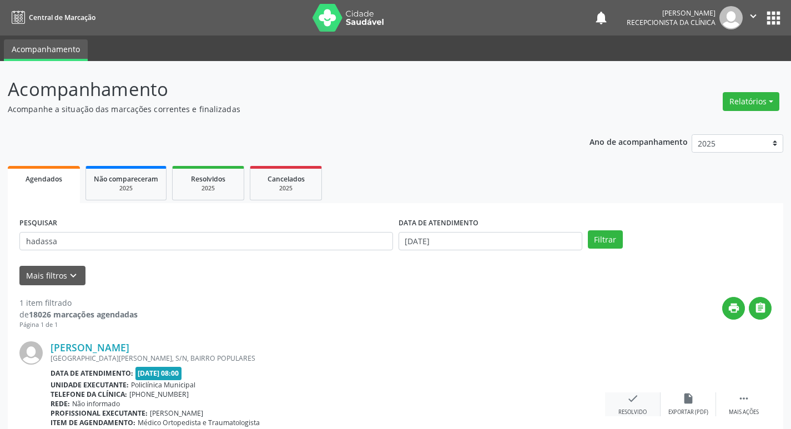
click at [630, 400] on icon "check" at bounding box center [633, 399] width 12 height 12
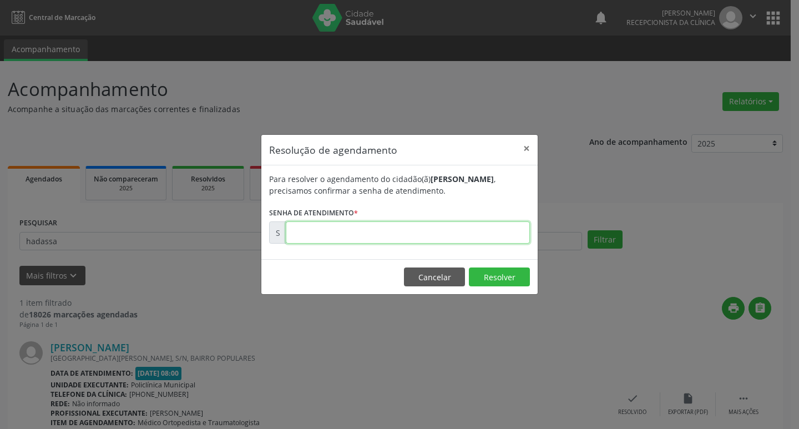
click at [310, 236] on input "text" at bounding box center [408, 233] width 244 height 22
type input "00177481"
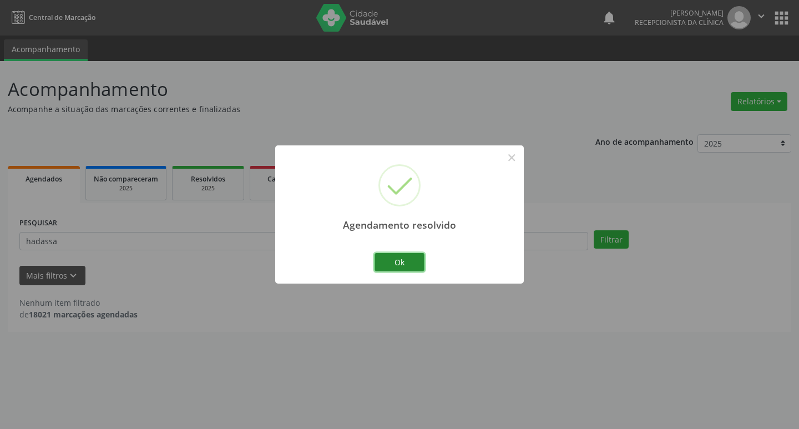
click at [415, 260] on button "Ok" at bounding box center [400, 262] width 50 height 19
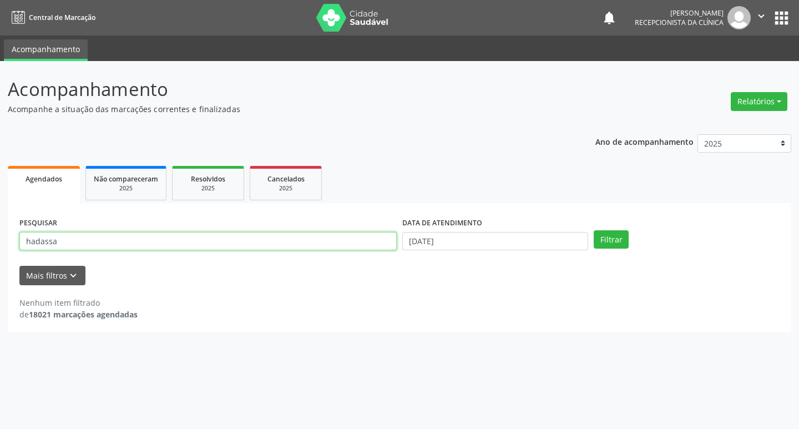
drag, startPoint x: 63, startPoint y: 240, endPoint x: 0, endPoint y: 249, distance: 63.8
click at [0, 249] on div "Acompanhamento Acompanhe a situação das marcações correntes e finalizadas Relat…" at bounding box center [399, 245] width 799 height 368
click at [594, 230] on button "Filtrar" at bounding box center [611, 239] width 35 height 19
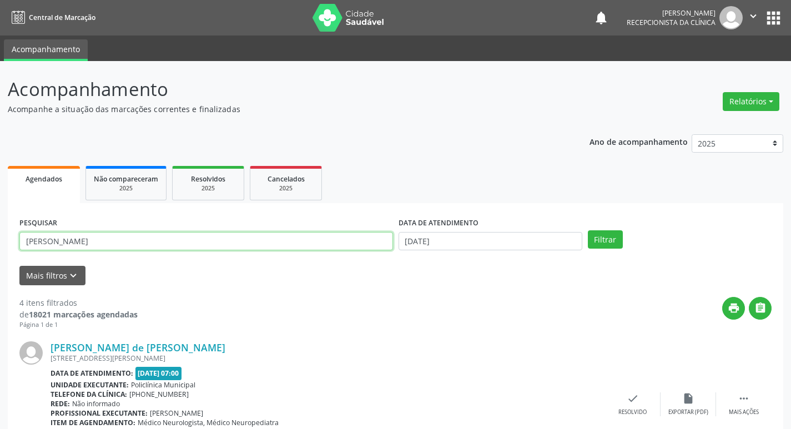
click at [56, 244] on input "jose" at bounding box center [206, 241] width 374 height 19
type input "jose fran"
click at [588, 230] on button "Filtrar" at bounding box center [605, 239] width 35 height 19
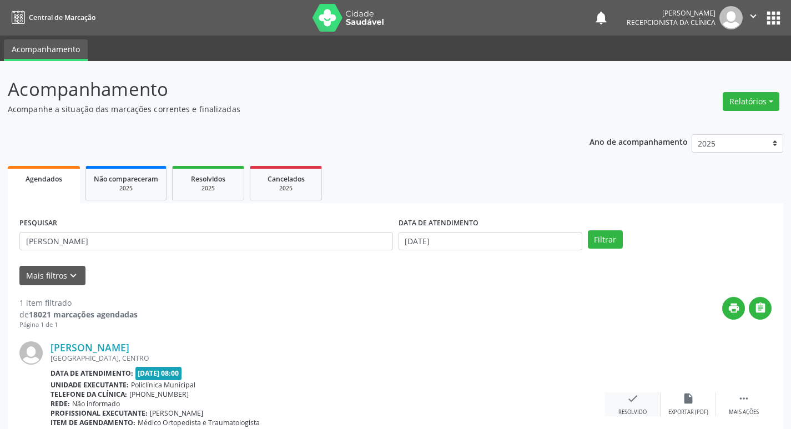
click at [637, 405] on icon "check" at bounding box center [633, 399] width 12 height 12
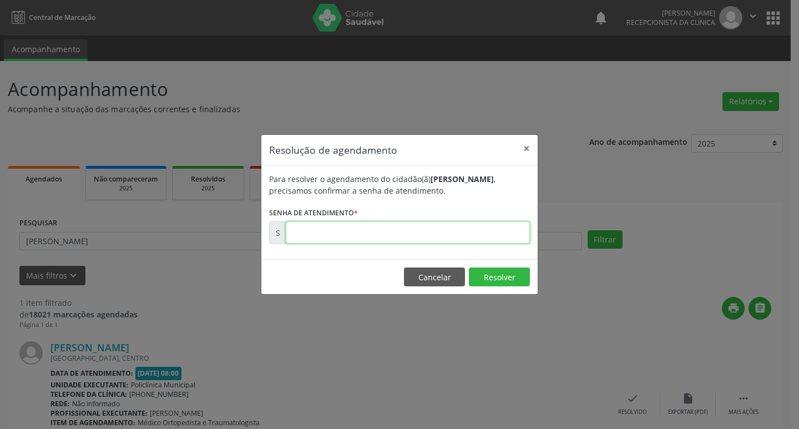
click at [322, 234] on input "text" at bounding box center [408, 233] width 244 height 22
type input "00177501"
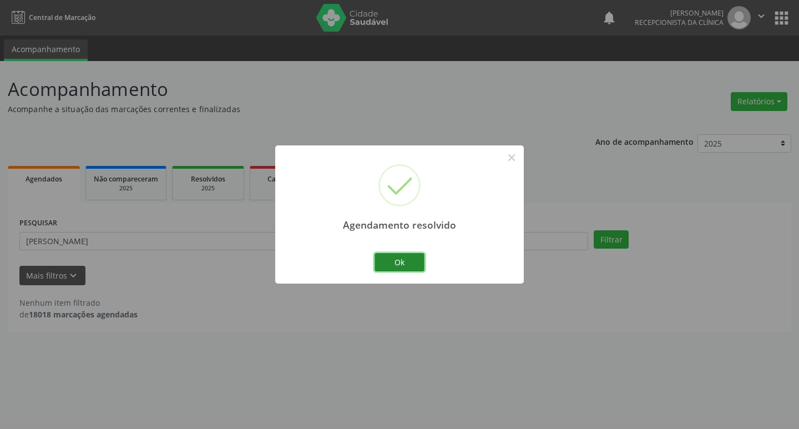
click at [406, 264] on button "Ok" at bounding box center [400, 262] width 50 height 19
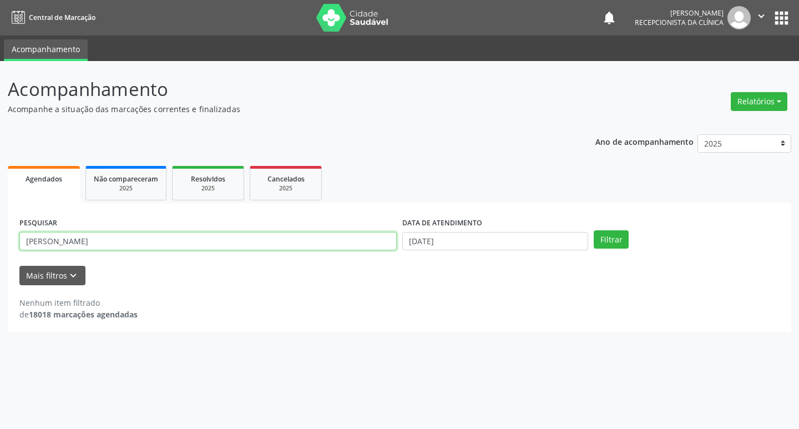
drag, startPoint x: 60, startPoint y: 245, endPoint x: 0, endPoint y: 237, distance: 60.6
click at [0, 242] on div "Acompanhamento Acompanhe a situação das marcações correntes e finalizadas Relat…" at bounding box center [399, 245] width 799 height 368
type input "jose paulo"
click at [594, 230] on button "Filtrar" at bounding box center [611, 239] width 35 height 19
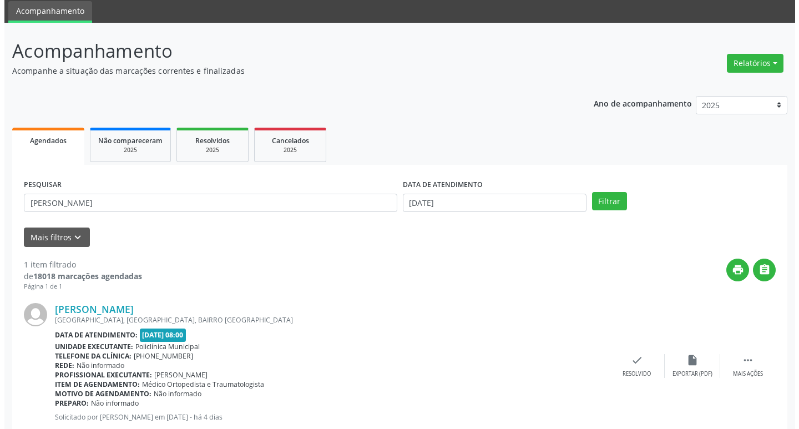
scroll to position [56, 0]
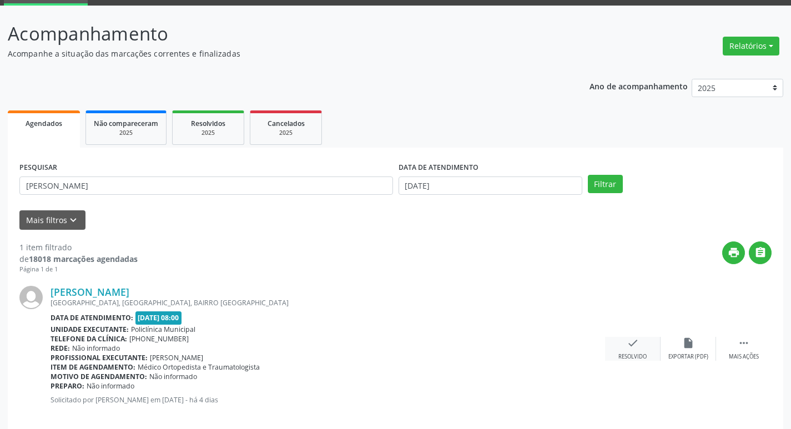
click at [627, 350] on div "check Resolvido" at bounding box center [633, 349] width 56 height 24
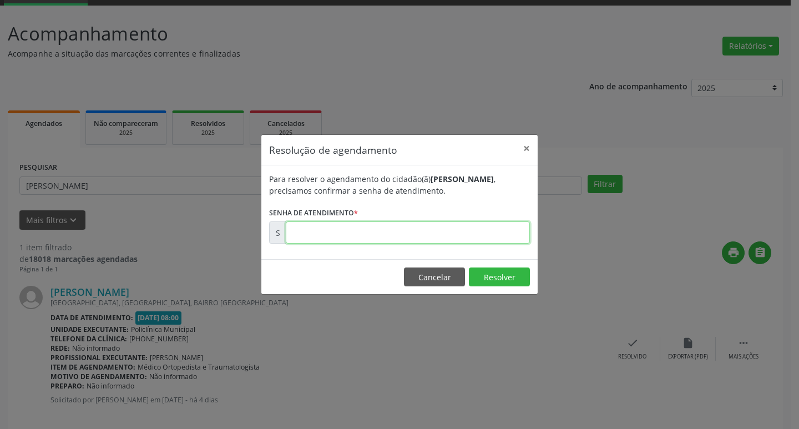
click at [319, 238] on input "text" at bounding box center [408, 233] width 244 height 22
type input "00177463"
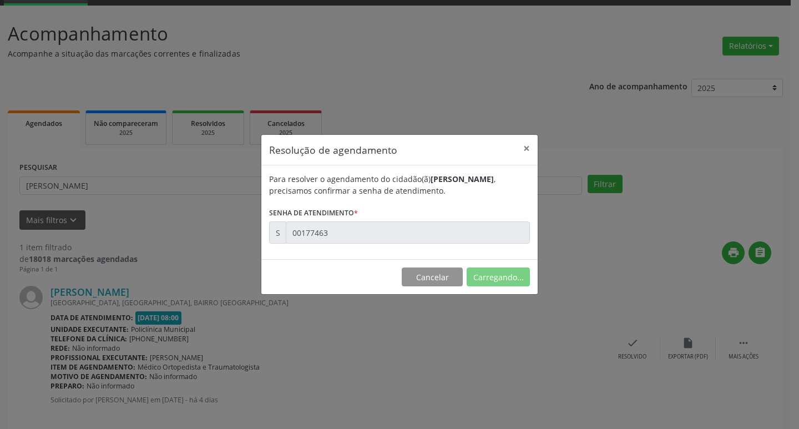
scroll to position [0, 0]
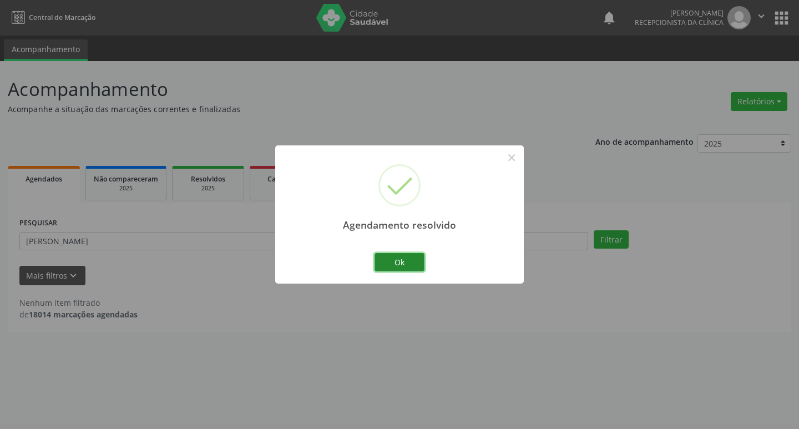
click at [403, 265] on button "Ok" at bounding box center [400, 262] width 50 height 19
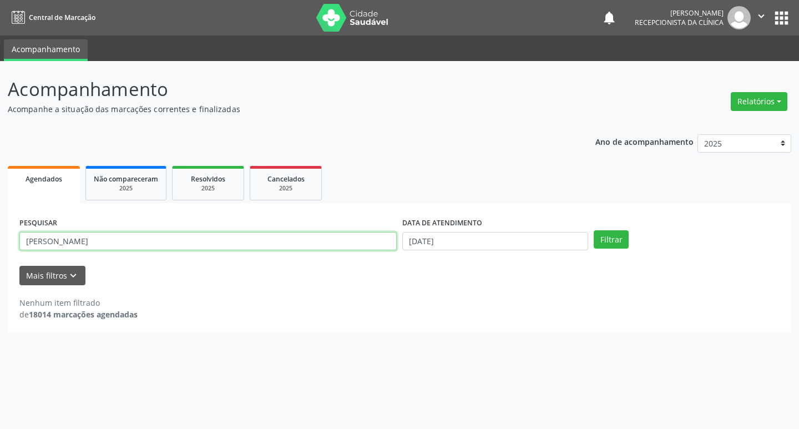
click at [94, 239] on input "jose paulo" at bounding box center [208, 241] width 378 height 19
type input "j"
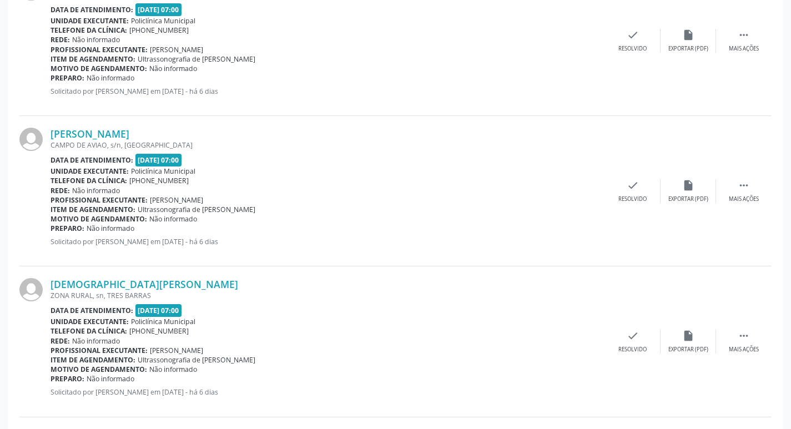
scroll to position [1888, 0]
